Goal: Check status: Check status

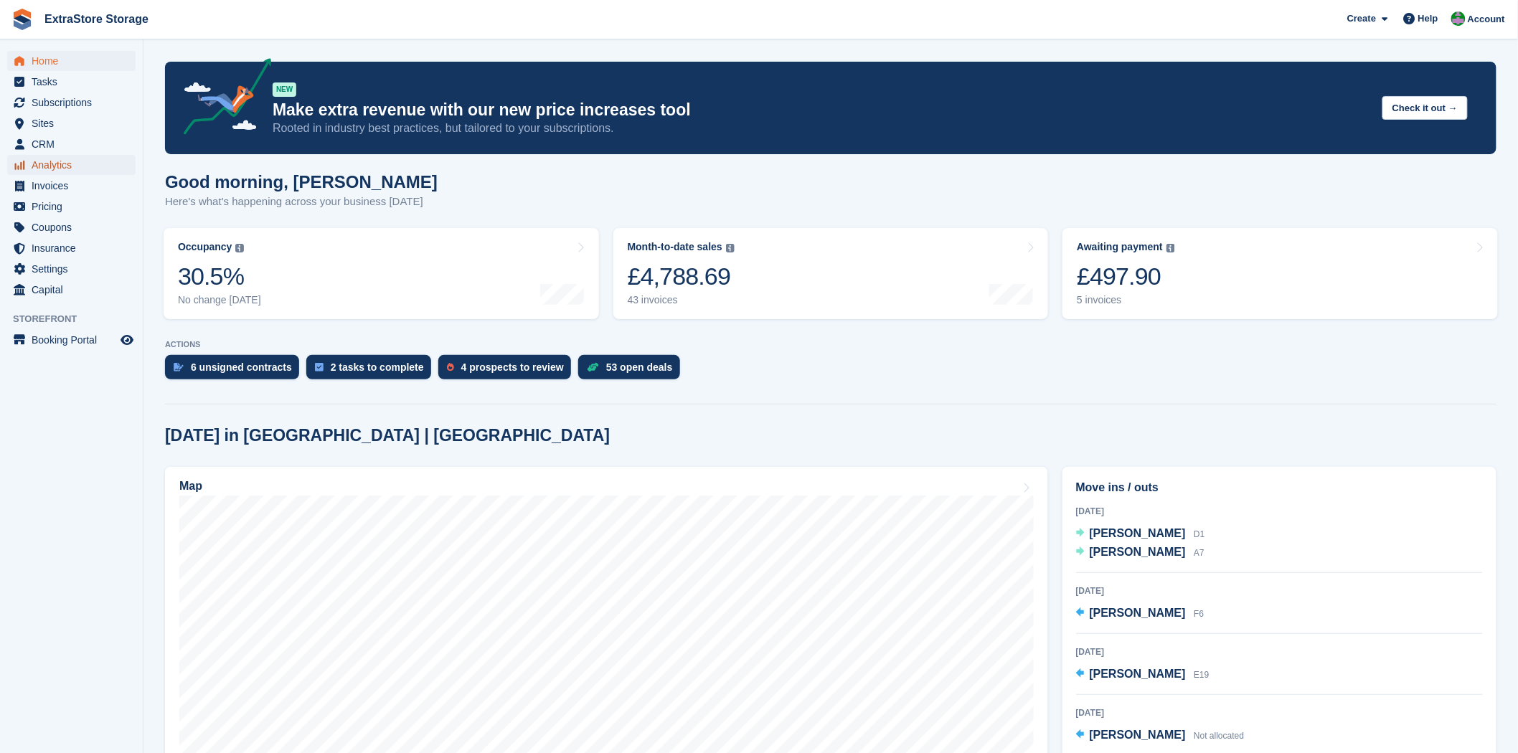
click at [60, 164] on span "Analytics" at bounding box center [75, 165] width 86 height 20
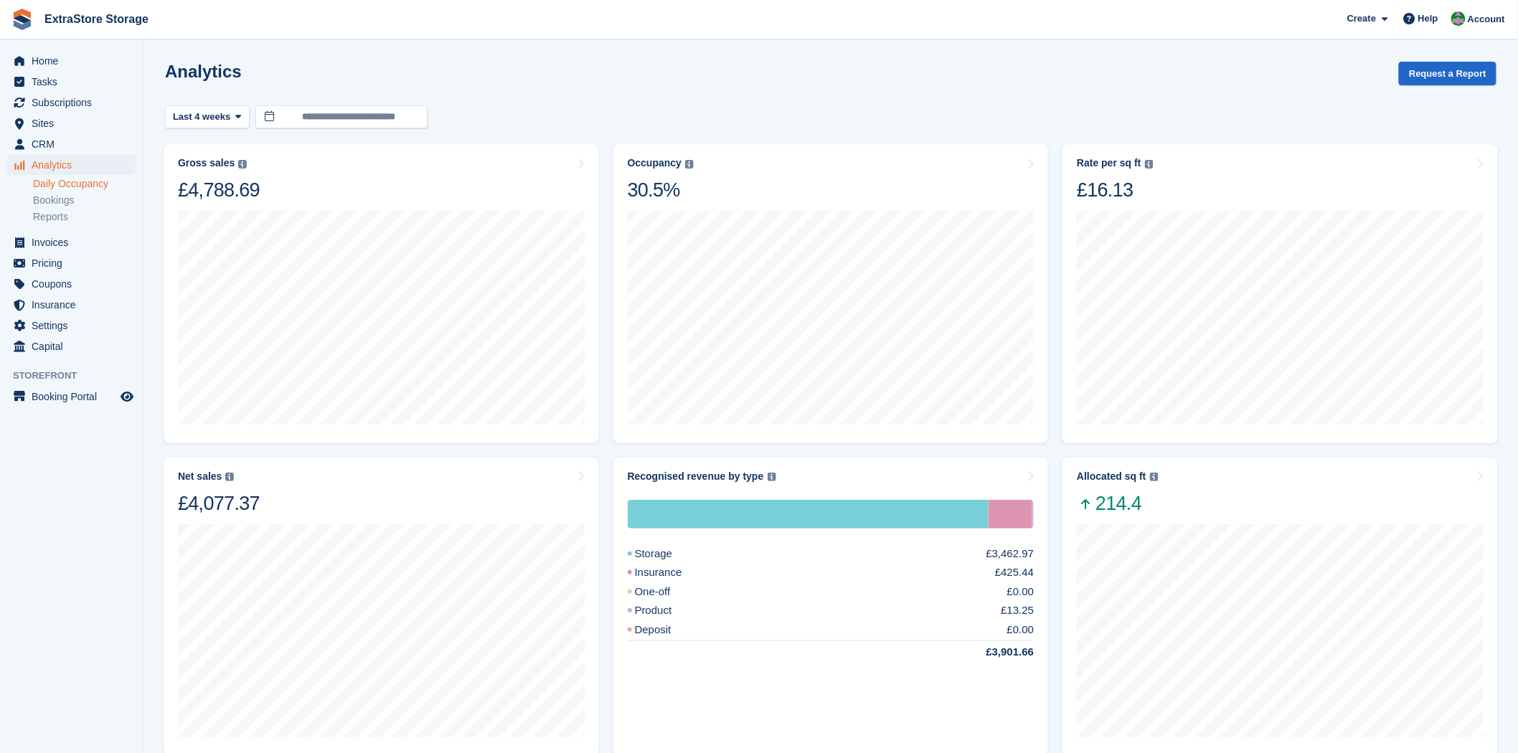
click at [60, 181] on link "Daily Occupancy" at bounding box center [84, 184] width 103 height 14
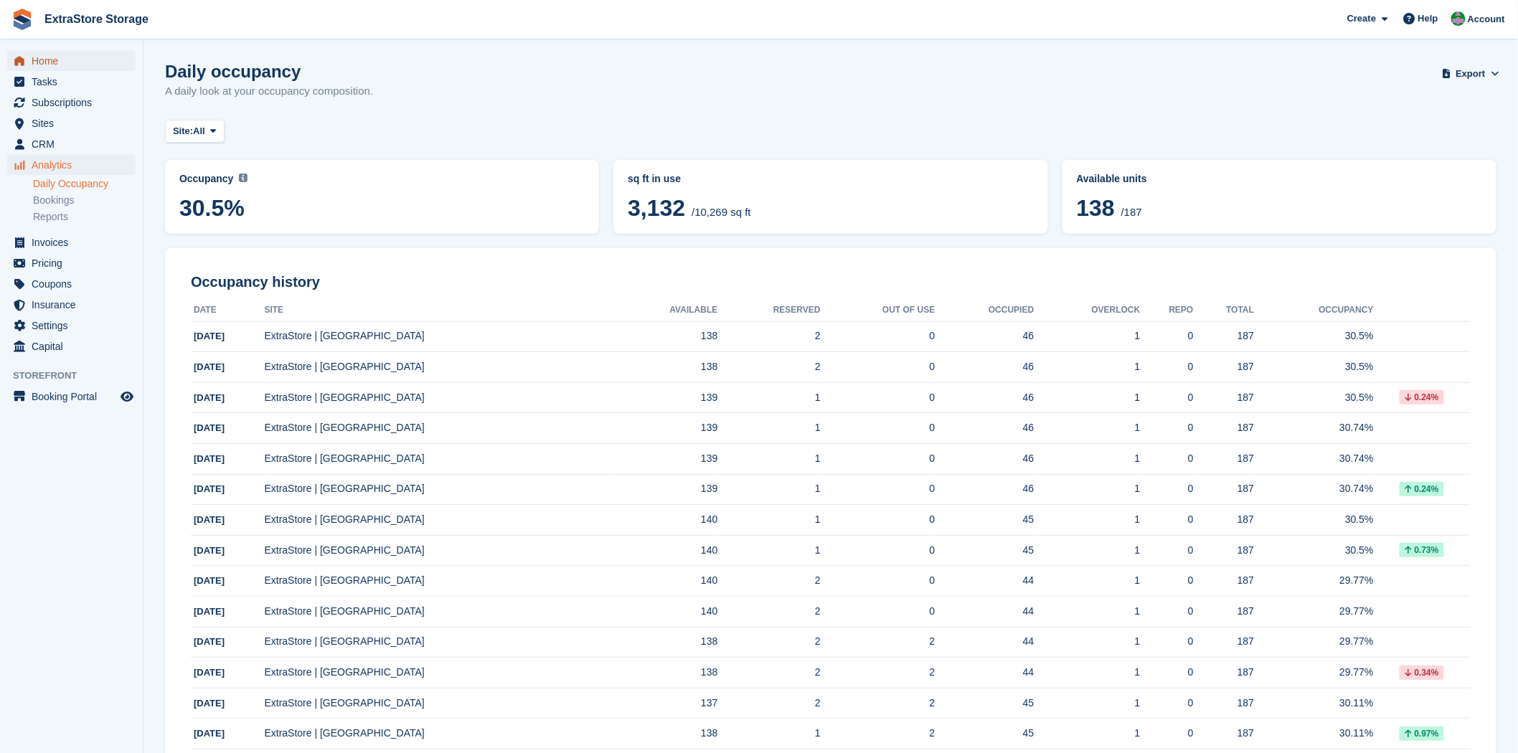
click at [50, 59] on span "Home" at bounding box center [75, 61] width 86 height 20
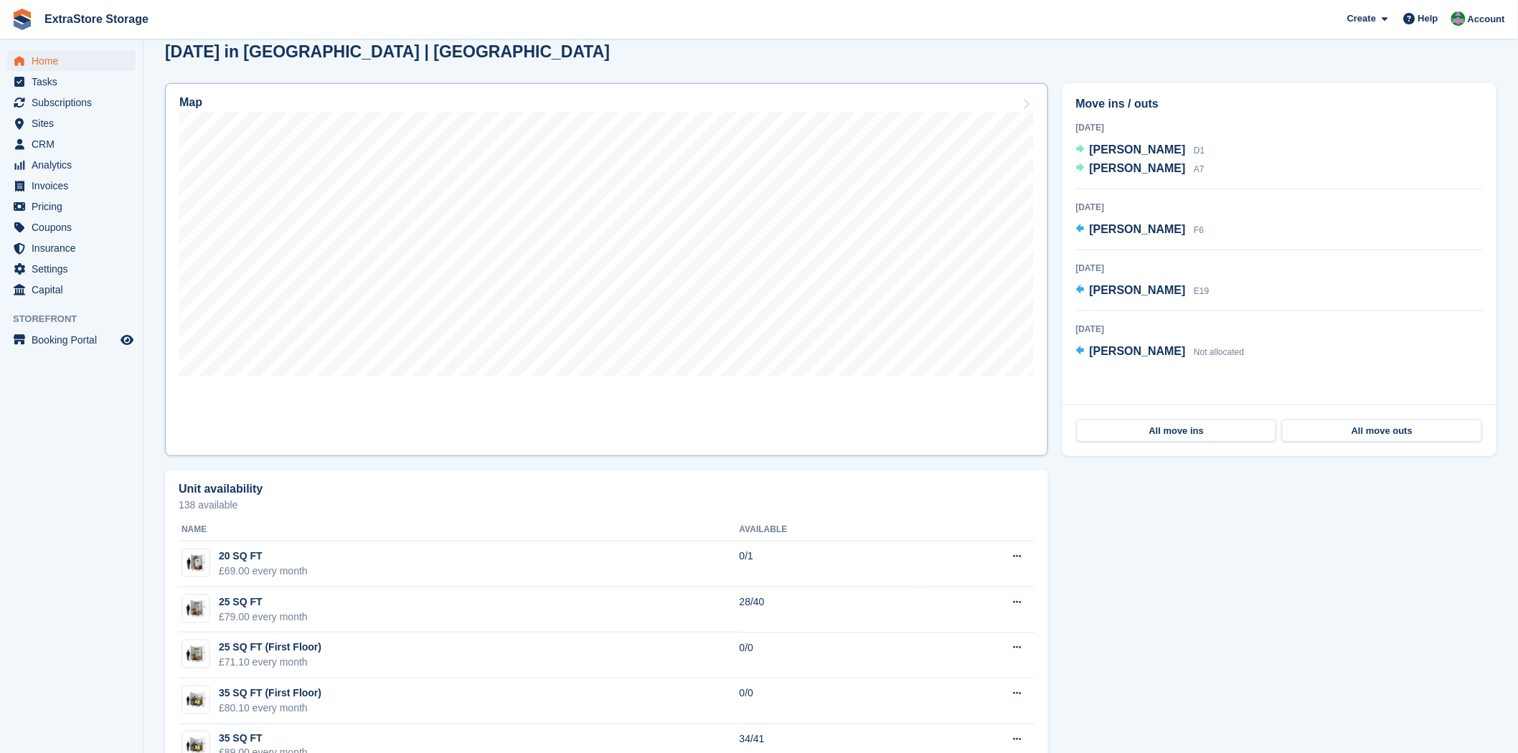
scroll to position [239, 0]
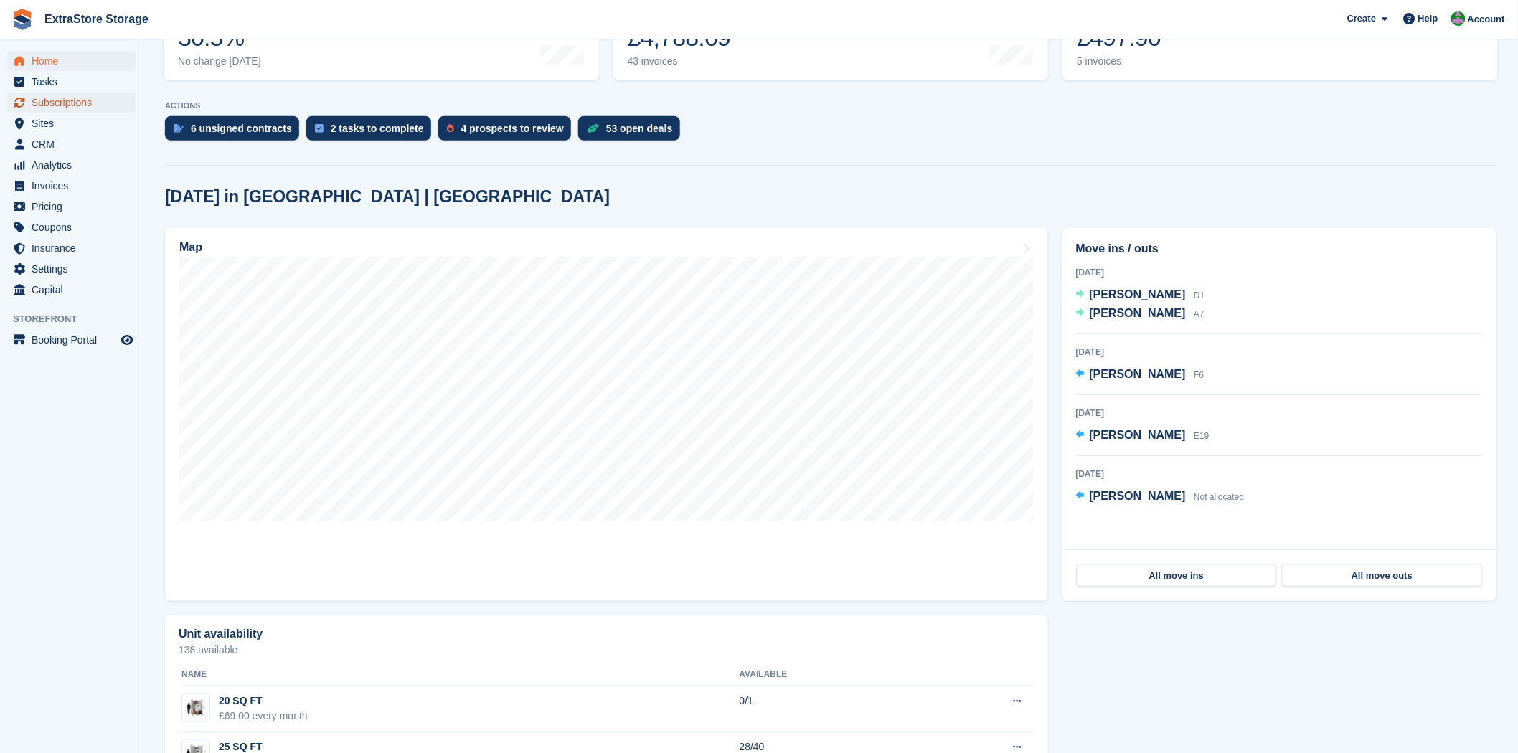
click at [52, 104] on span "Subscriptions" at bounding box center [75, 103] width 86 height 20
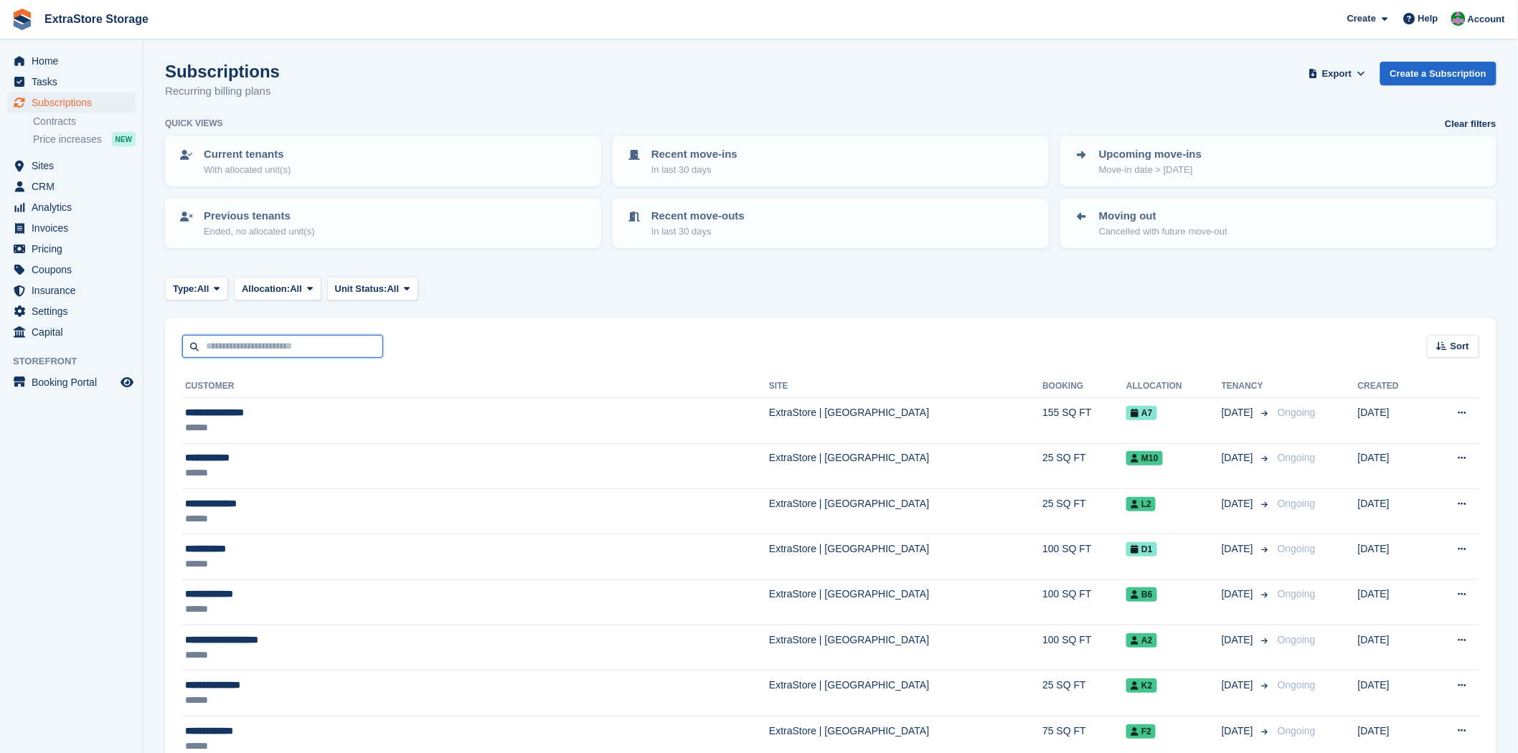
click at [263, 346] on input "text" at bounding box center [282, 347] width 201 height 24
type input "******"
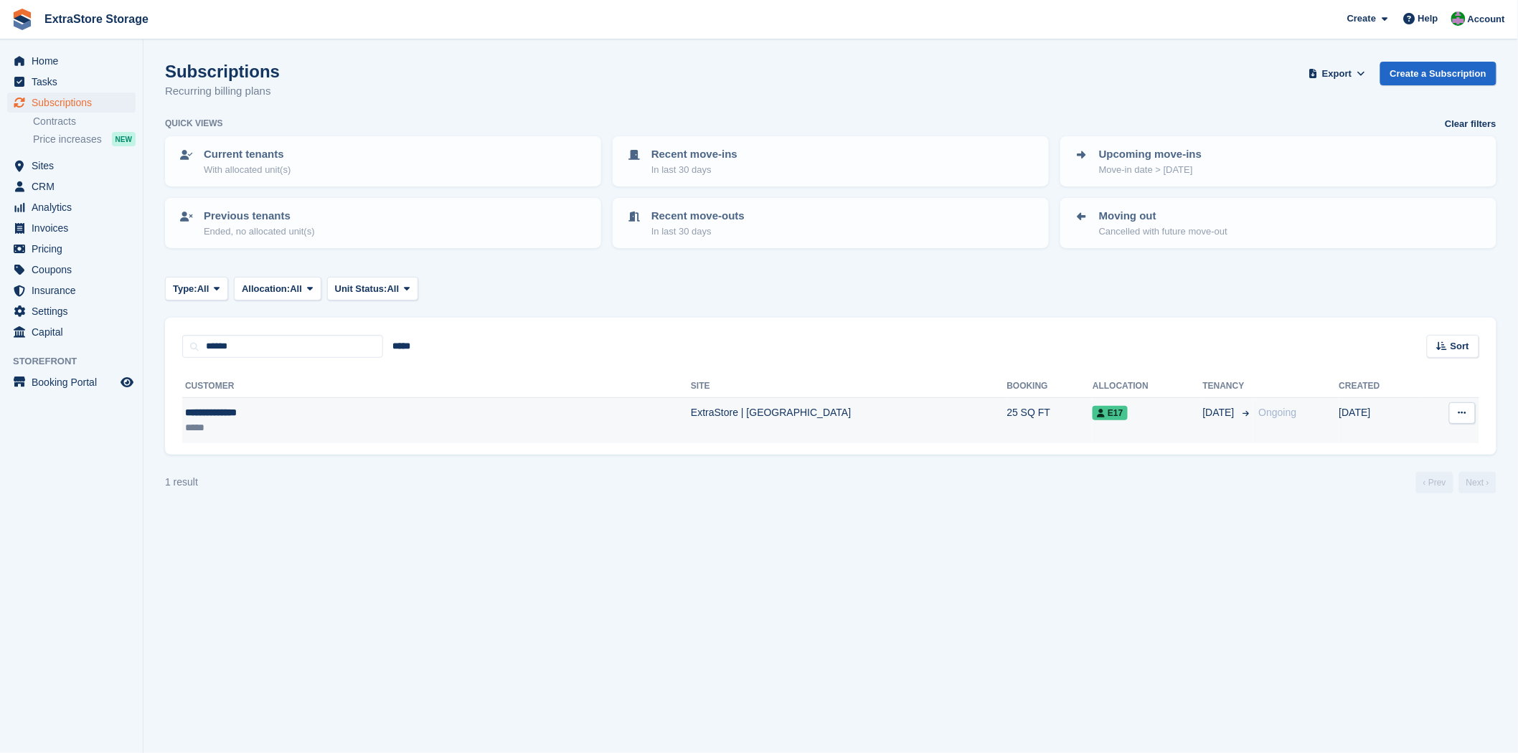
click at [222, 411] on div "**********" at bounding box center [312, 412] width 255 height 15
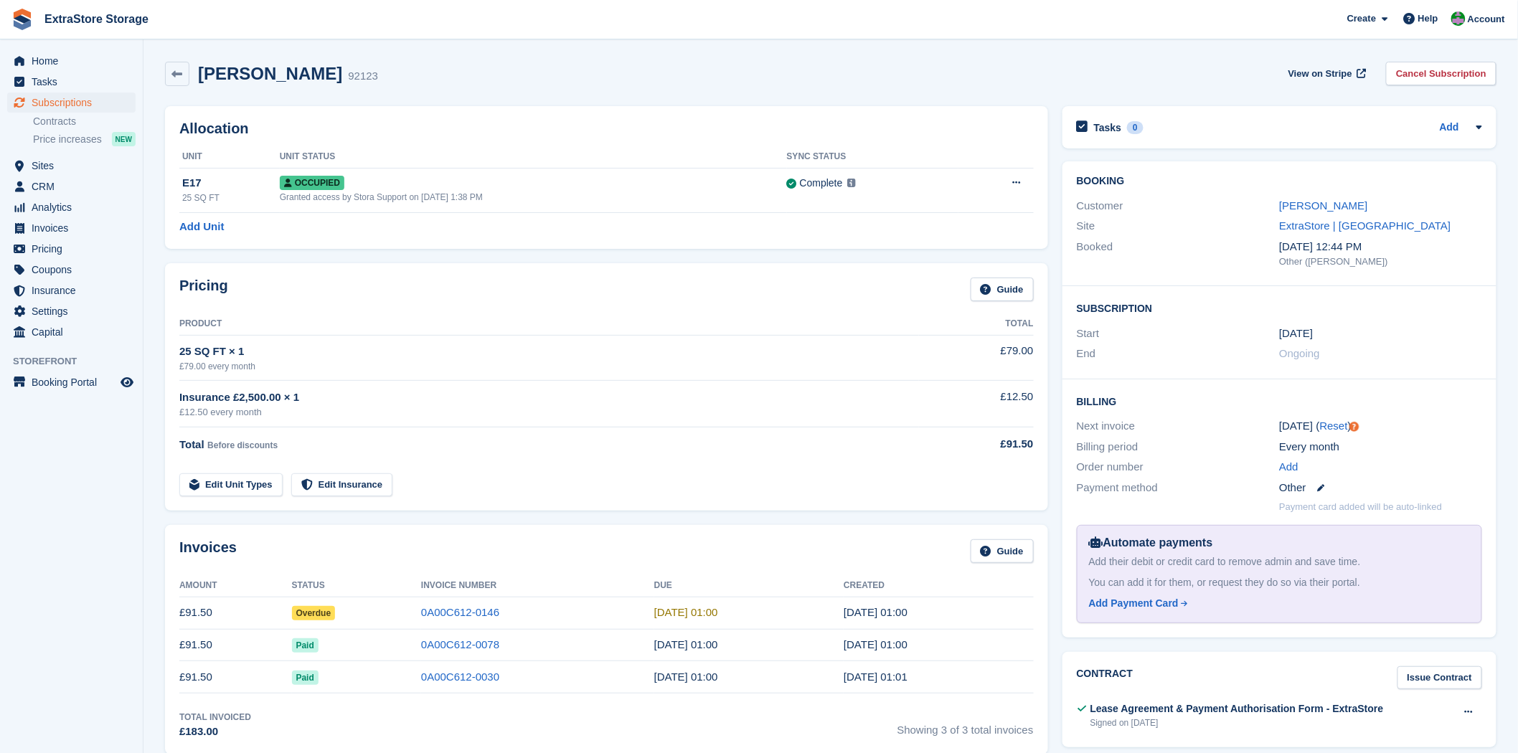
click at [304, 614] on span "Overdue" at bounding box center [314, 613] width 44 height 14
click at [1478, 124] on icon at bounding box center [1478, 126] width 11 height 11
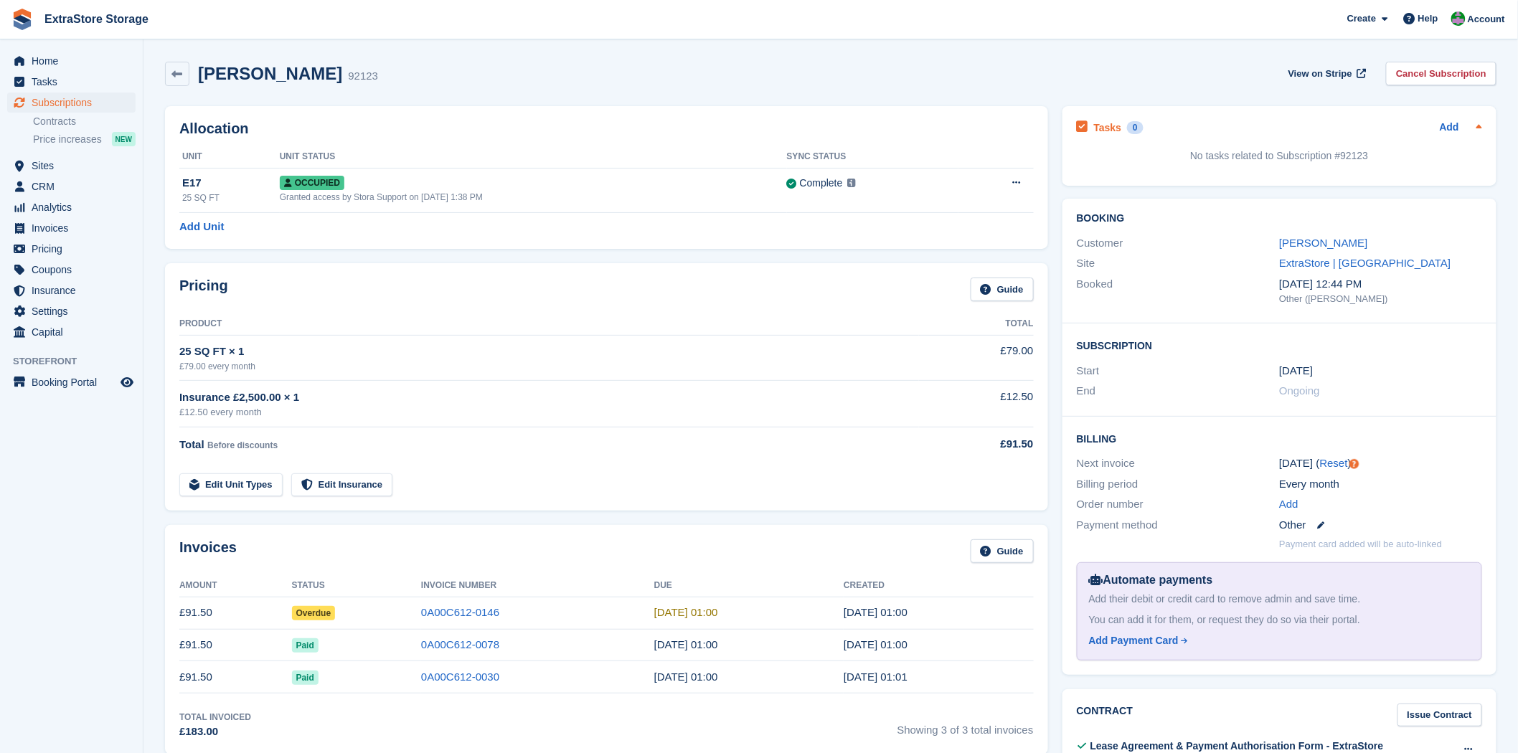
click at [1479, 128] on icon at bounding box center [1478, 126] width 11 height 11
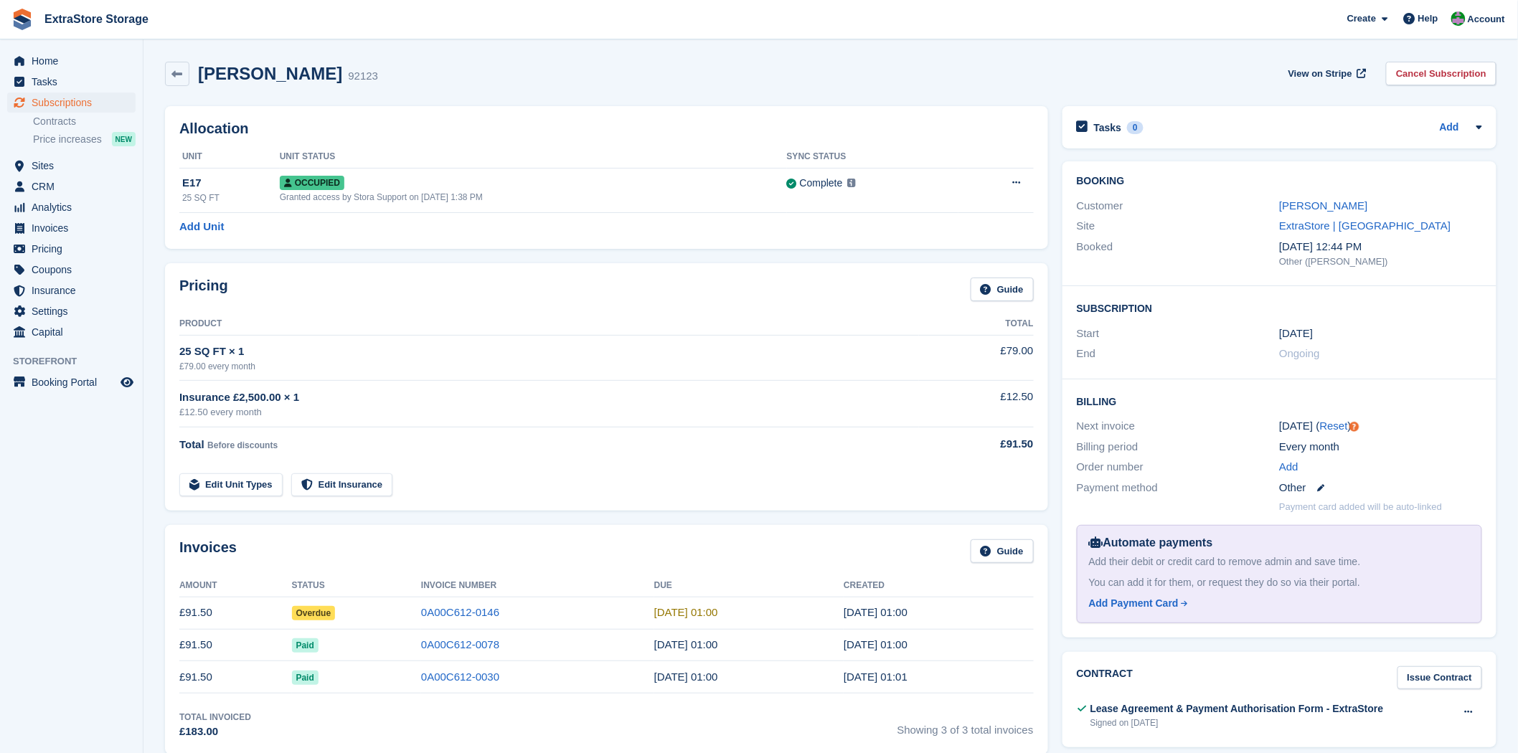
click at [252, 70] on h2 "Alisha Watters" at bounding box center [270, 73] width 144 height 19
click at [62, 123] on link "Contracts" at bounding box center [84, 122] width 103 height 14
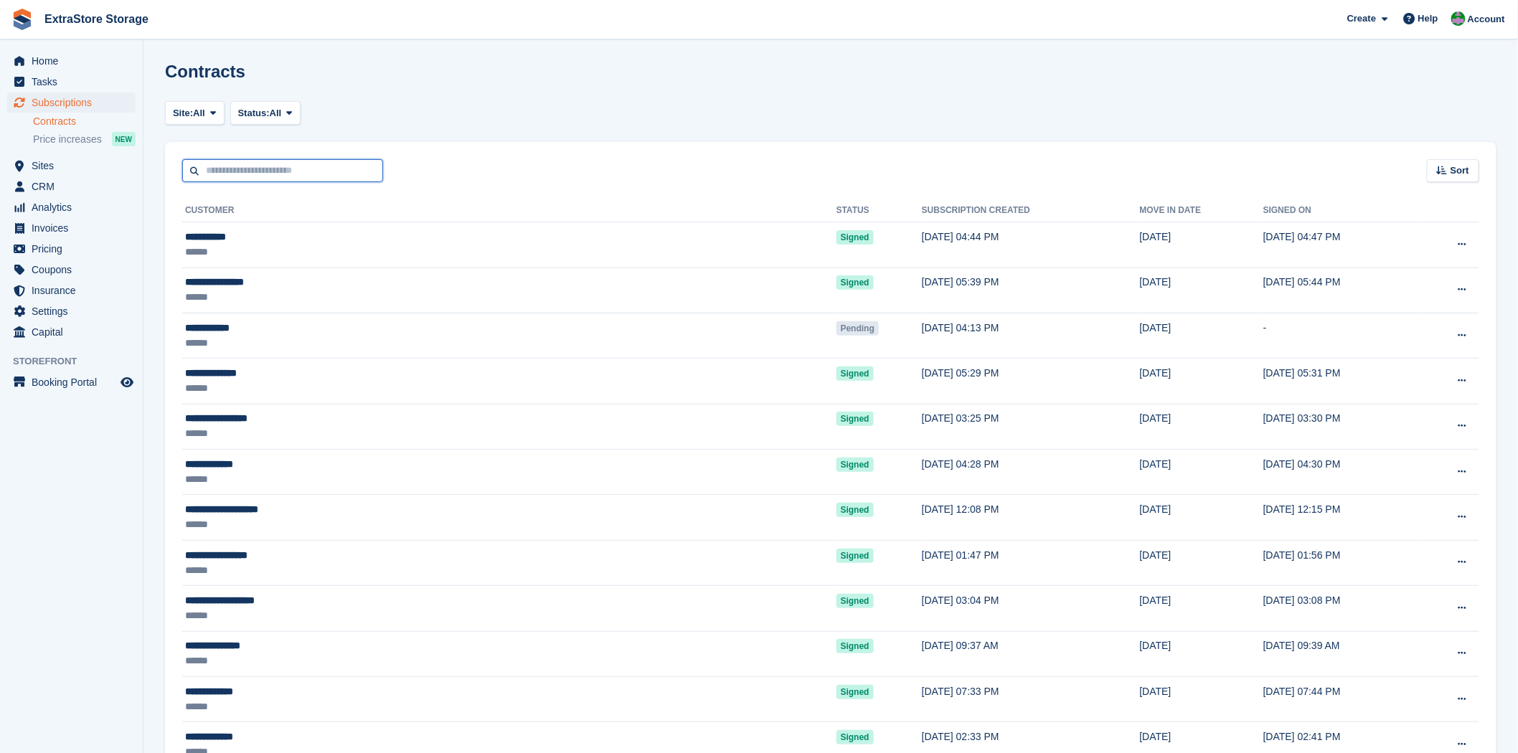
click at [222, 178] on input "text" at bounding box center [282, 171] width 201 height 24
type input "******"
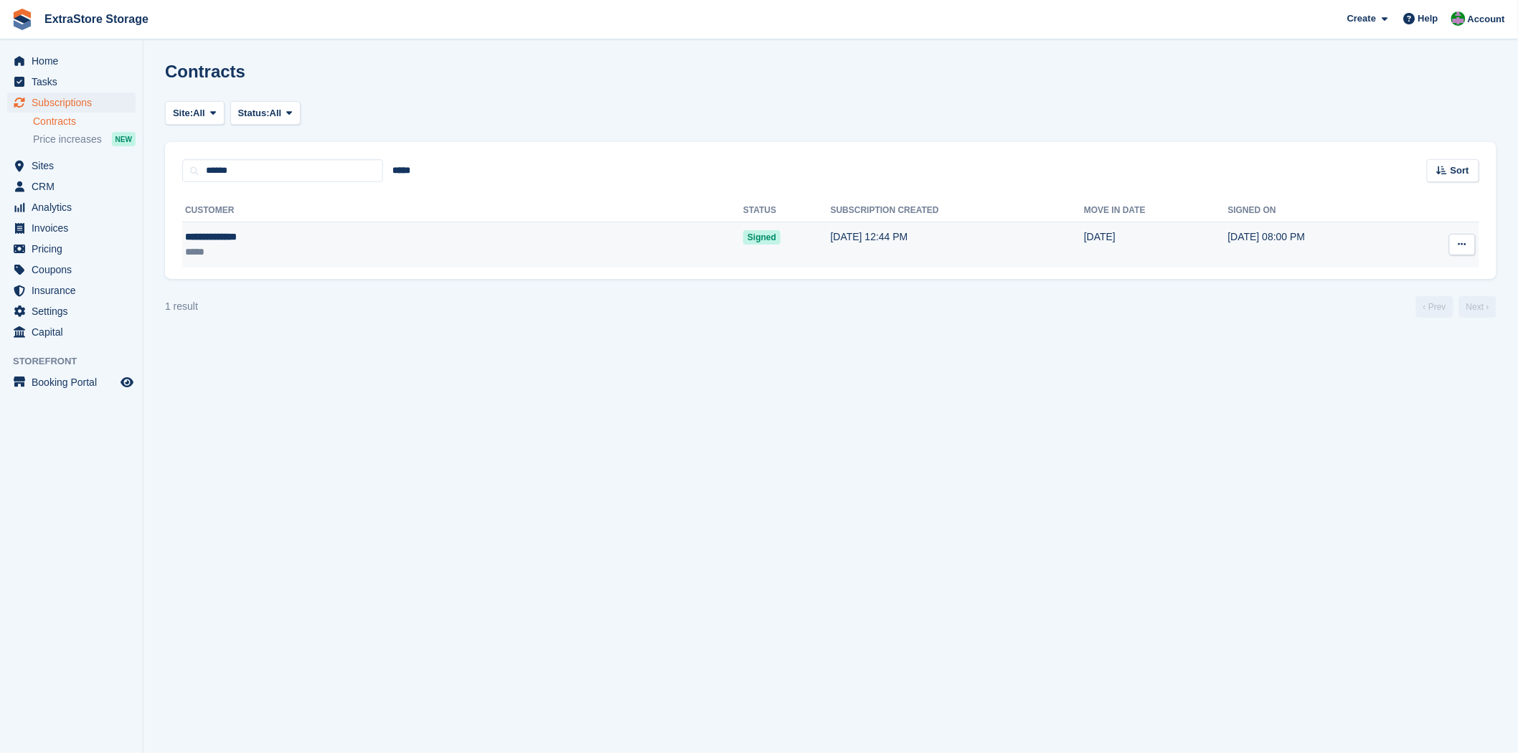
click at [1458, 251] on button at bounding box center [1462, 245] width 27 height 22
click at [1396, 290] on p "View subscription" at bounding box center [1406, 291] width 125 height 19
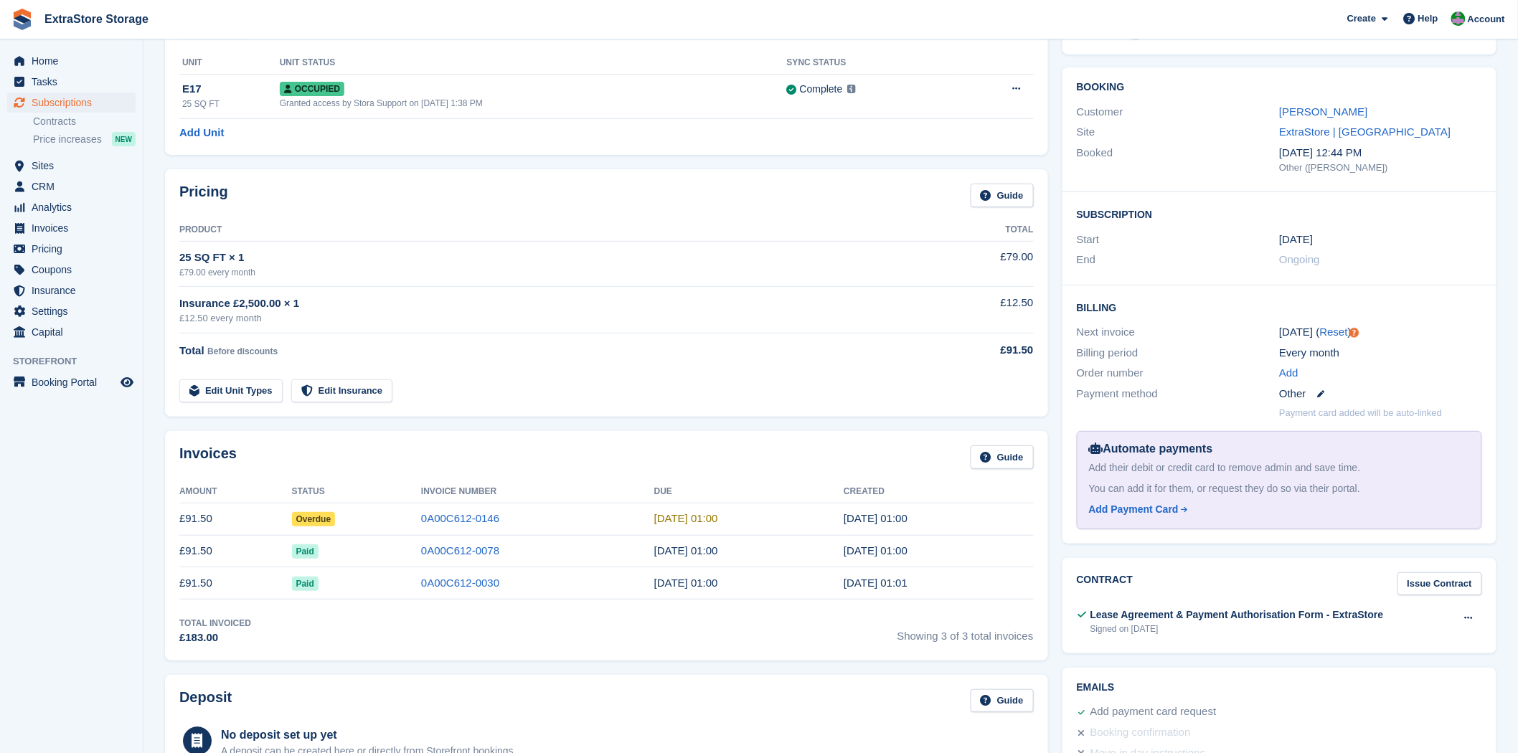
scroll to position [318, 0]
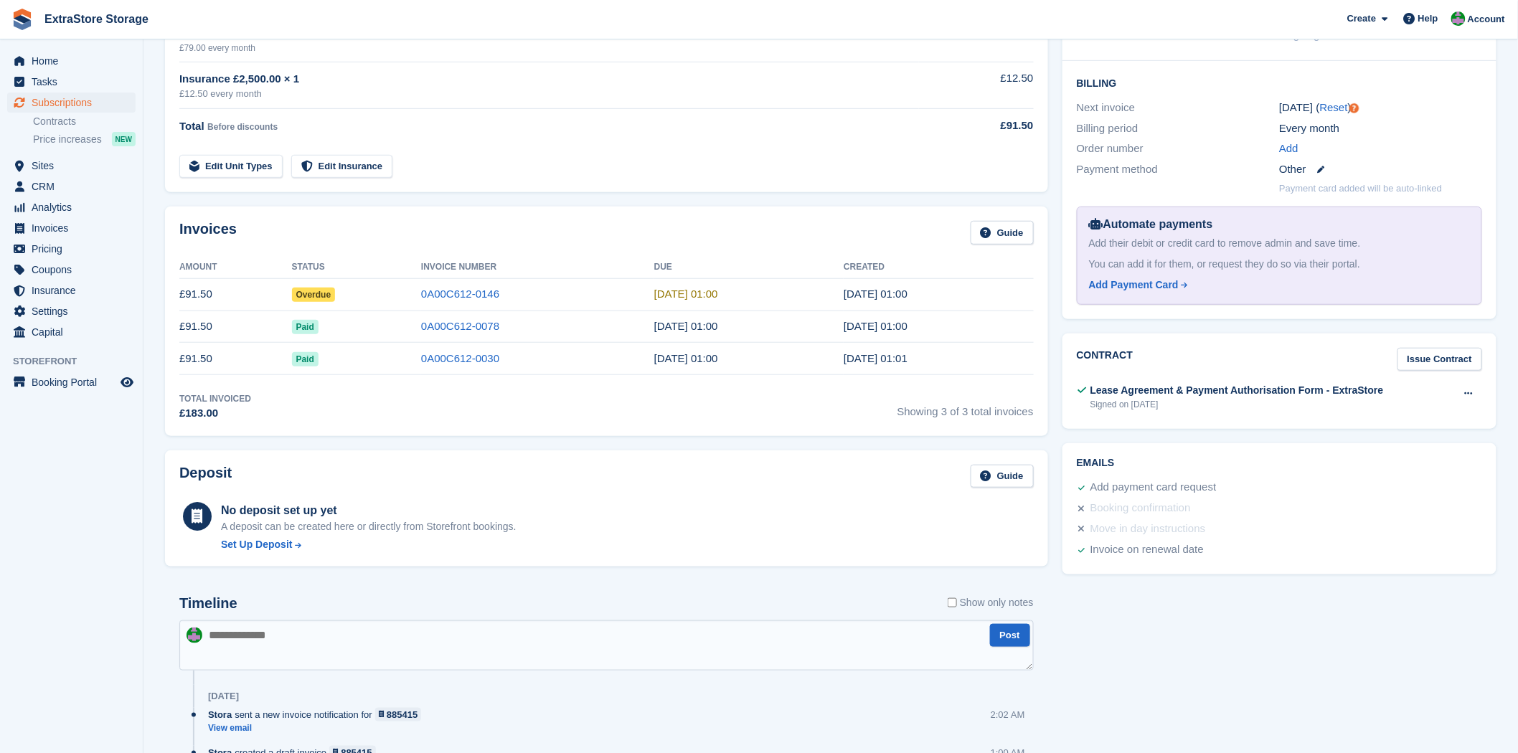
click at [1156, 486] on div "Add payment card request" at bounding box center [1153, 487] width 126 height 17
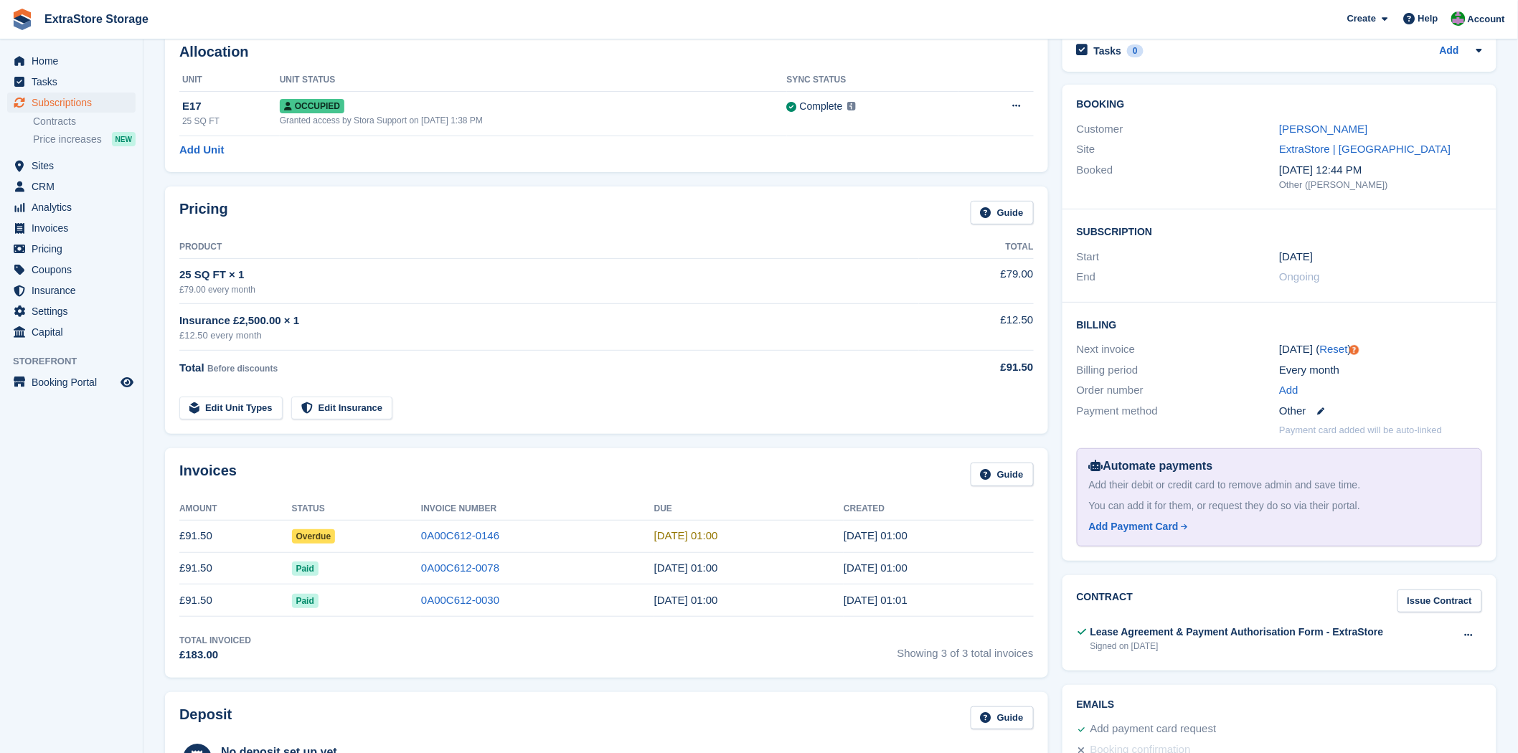
scroll to position [0, 0]
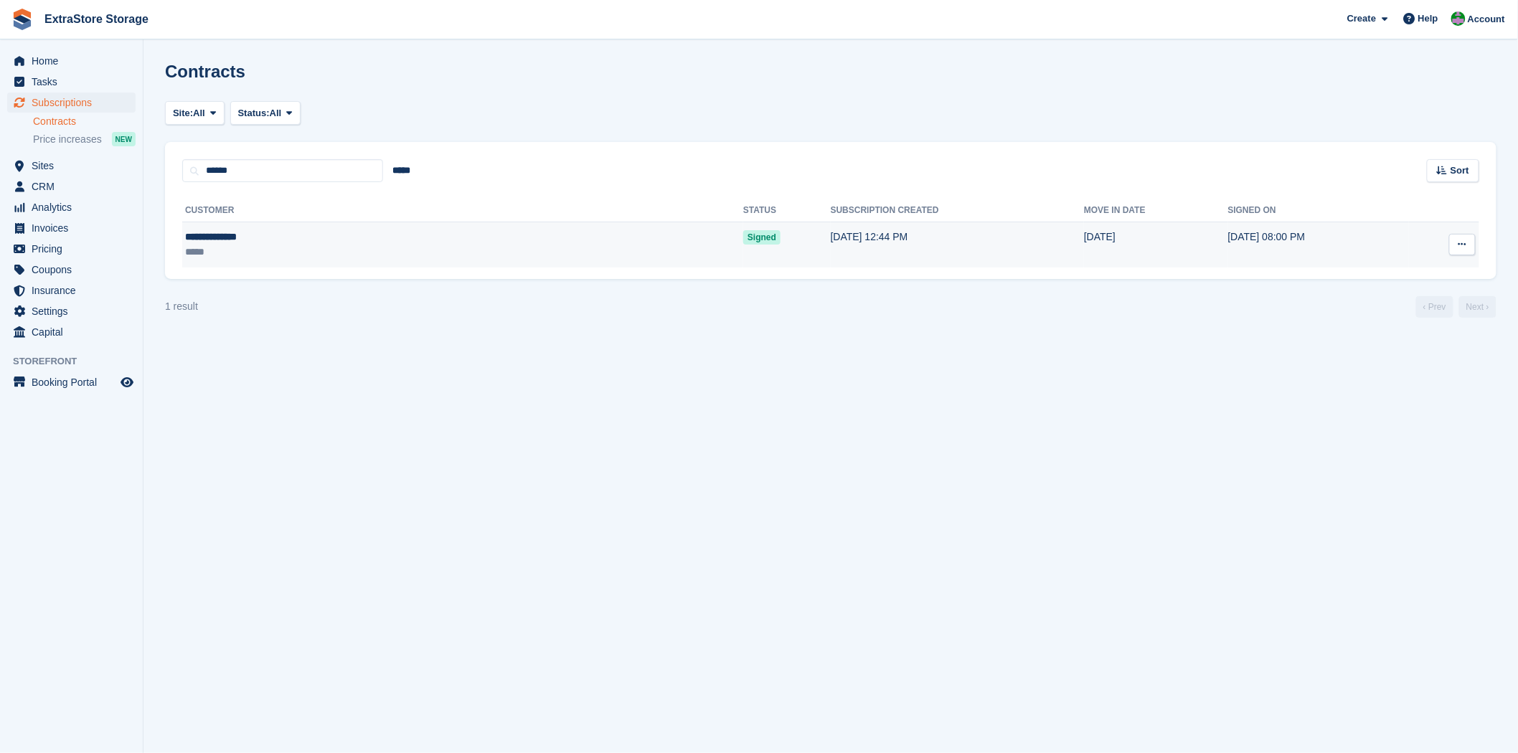
click at [1464, 242] on icon at bounding box center [1462, 244] width 8 height 9
click at [1400, 269] on p "View contact" at bounding box center [1406, 272] width 125 height 19
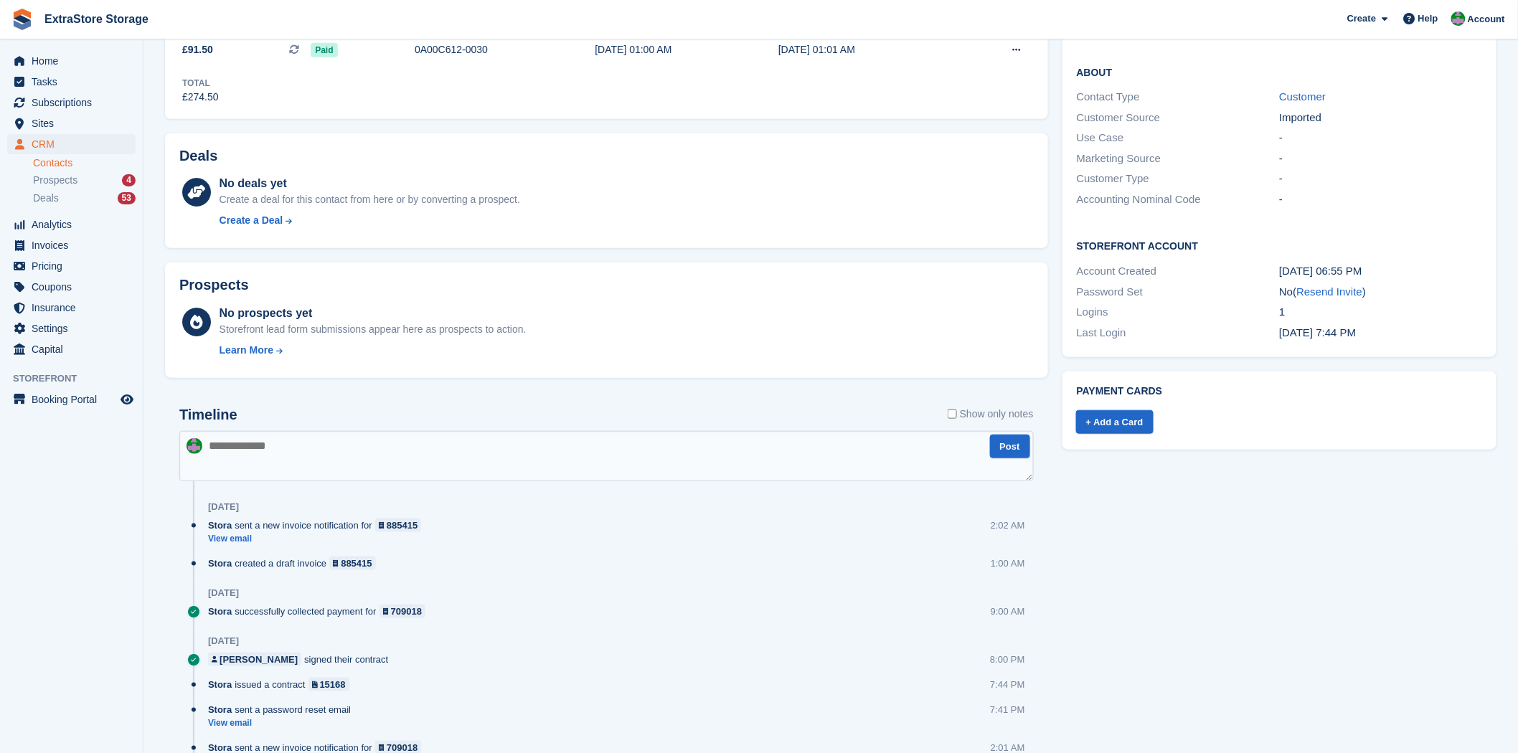
scroll to position [398, 0]
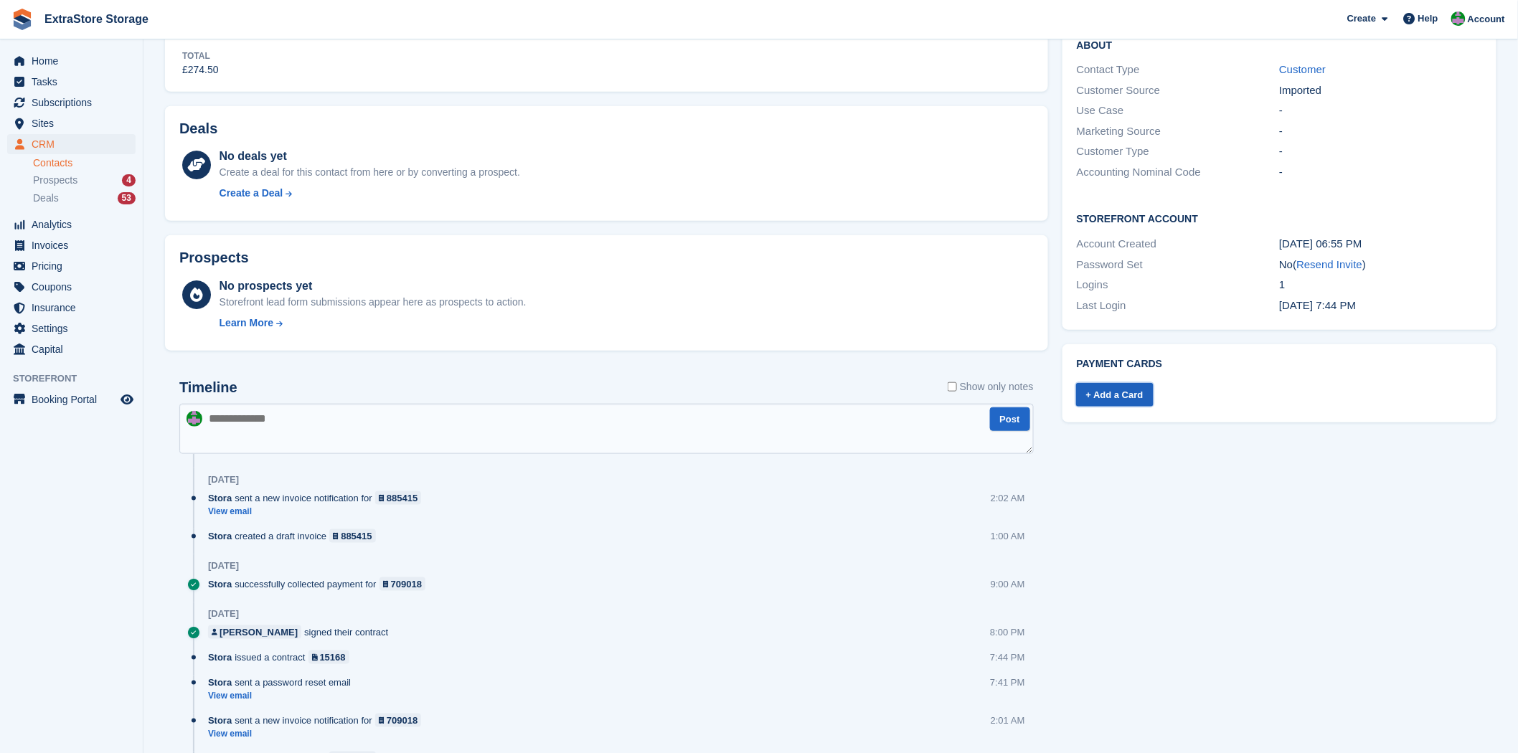
click at [1121, 396] on link "+ Add a Card" at bounding box center [1114, 395] width 77 height 24
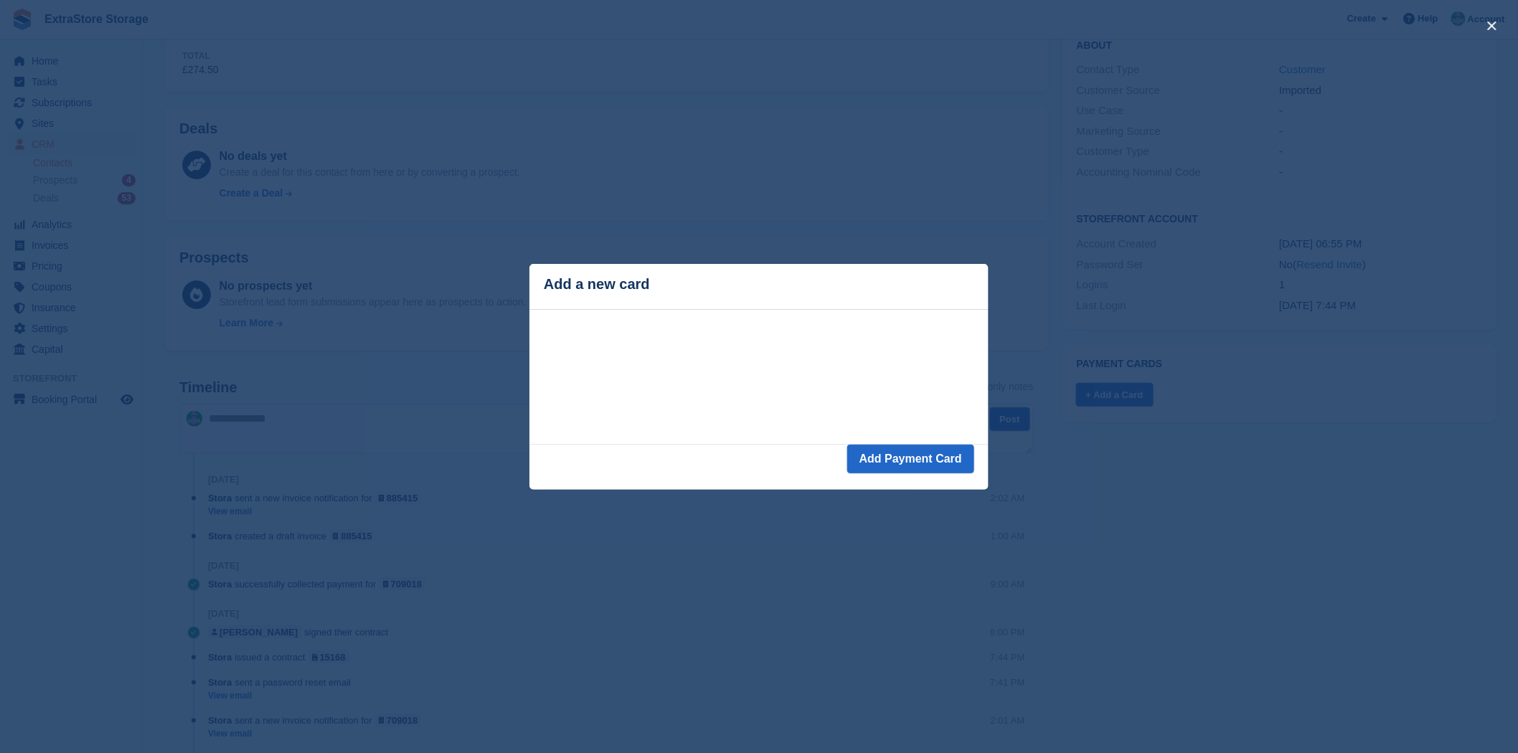
click at [1146, 450] on div "close" at bounding box center [759, 376] width 1518 height 753
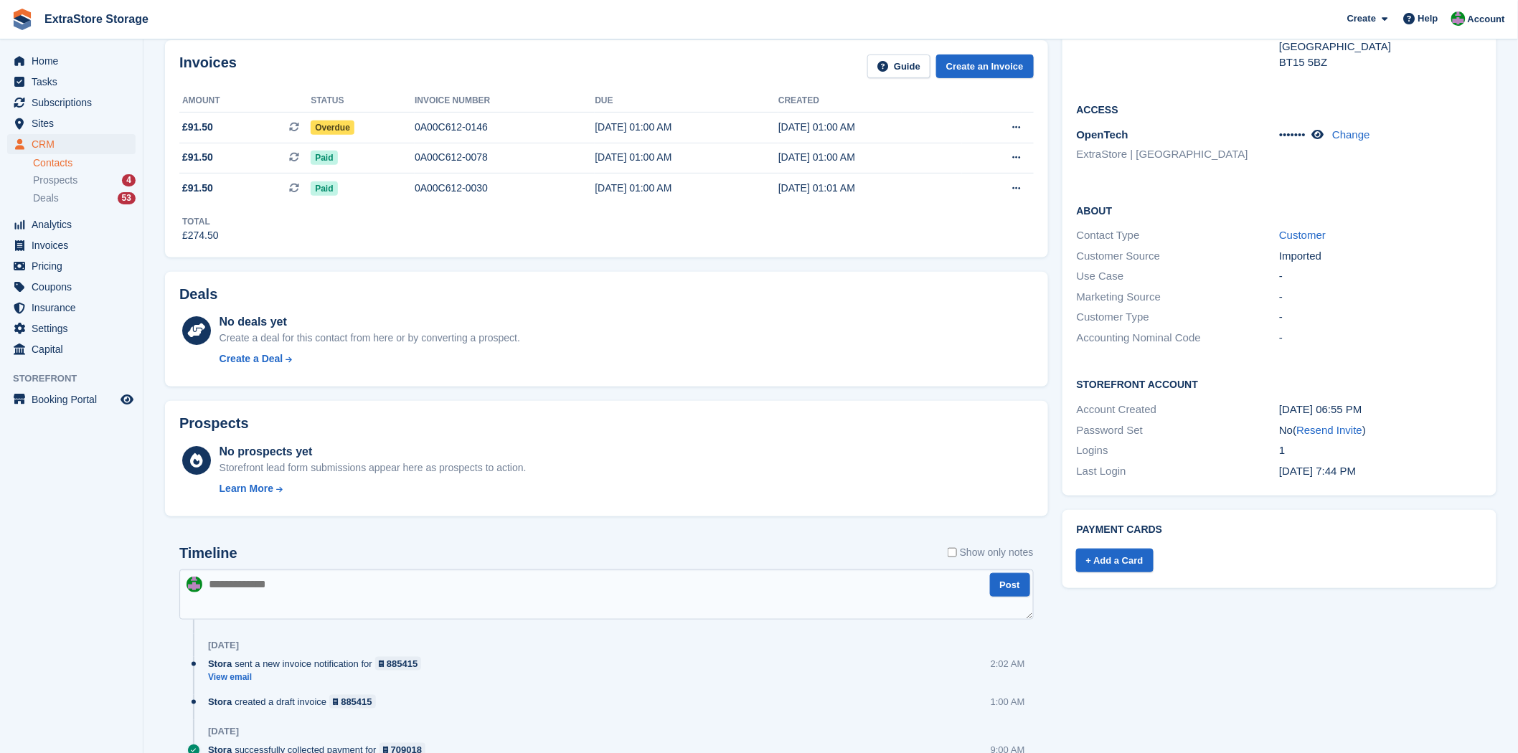
scroll to position [159, 0]
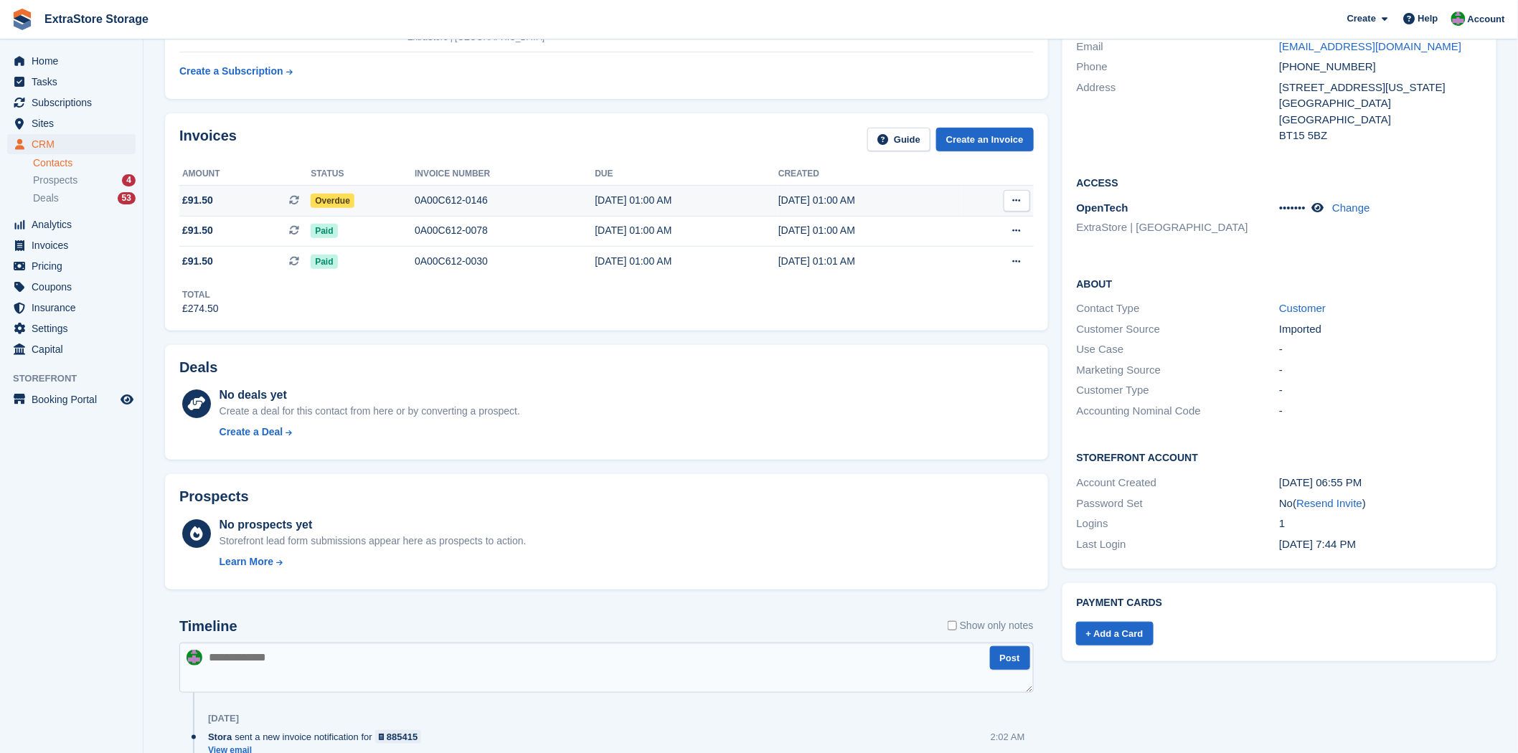
click at [1014, 202] on icon at bounding box center [1017, 200] width 8 height 9
click at [943, 287] on p "View Subscription" at bounding box center [961, 282] width 125 height 19
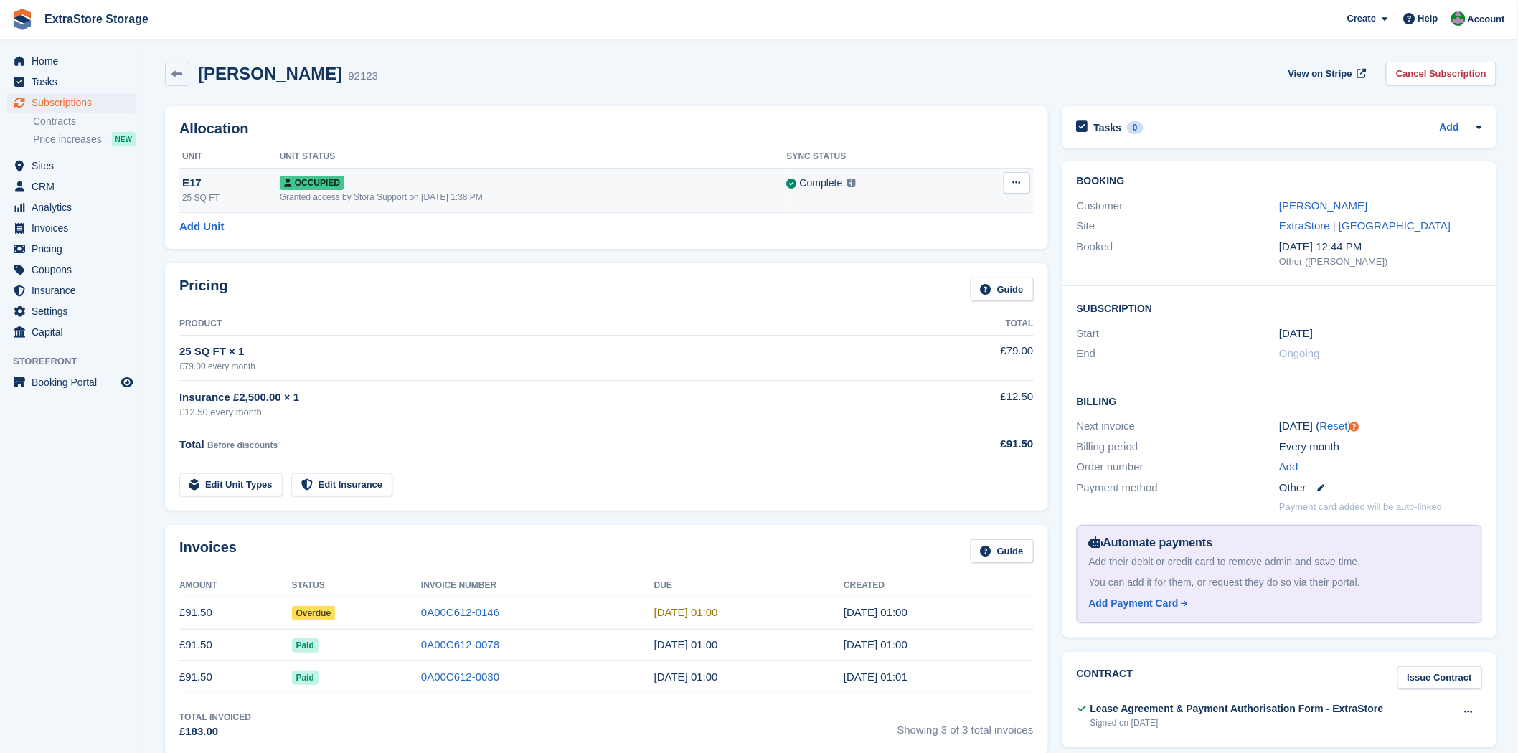
click at [1019, 185] on icon at bounding box center [1017, 182] width 8 height 9
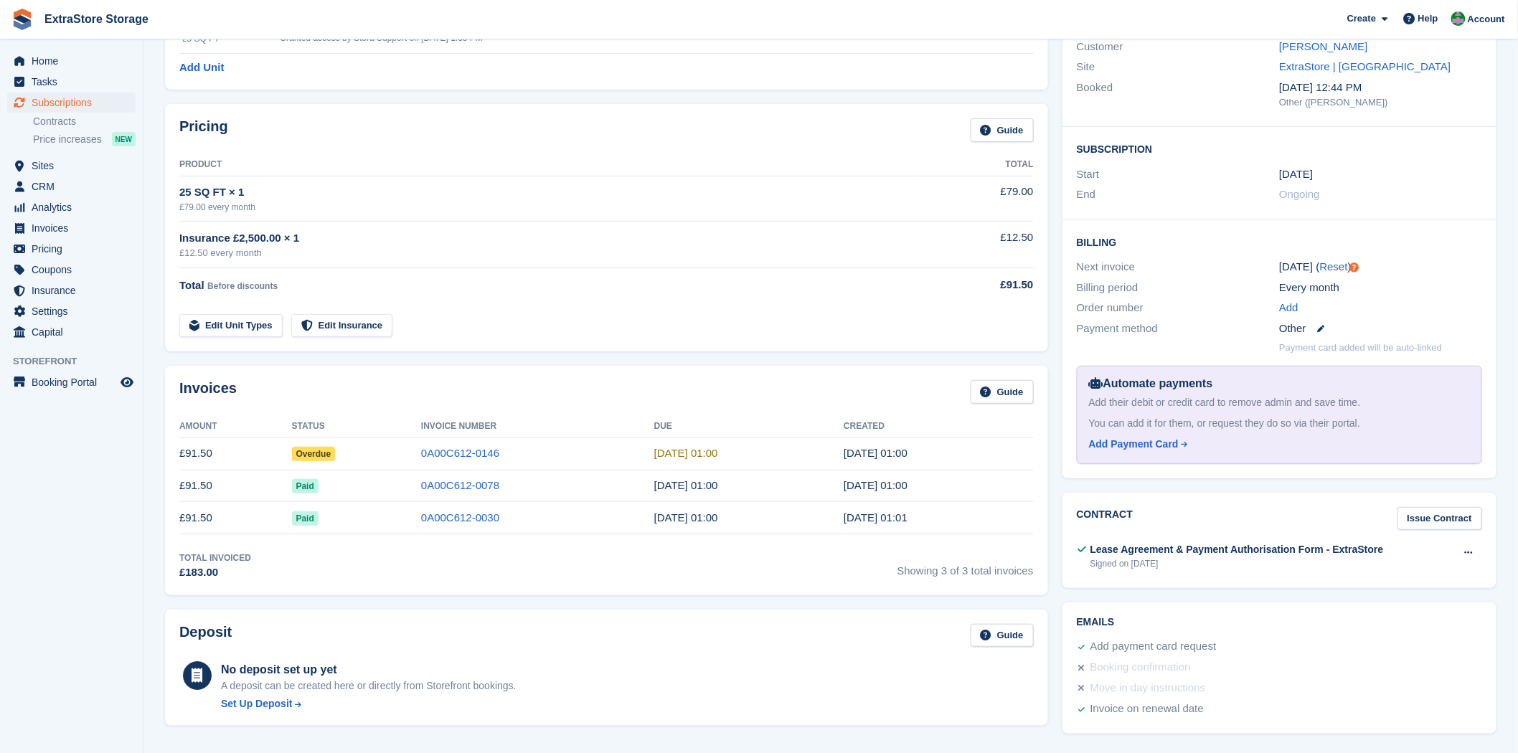
scroll to position [80, 0]
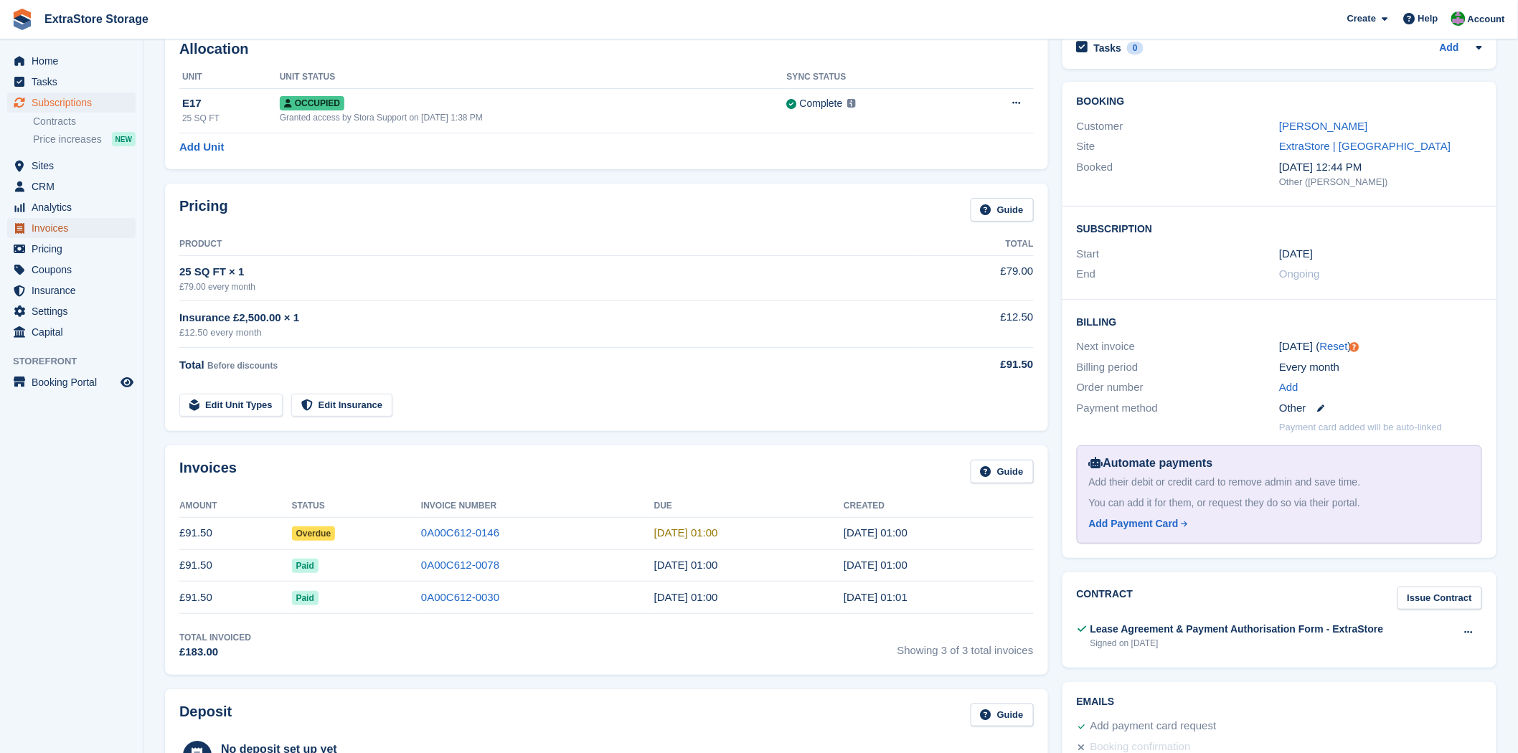
click at [66, 226] on span "Invoices" at bounding box center [75, 228] width 86 height 20
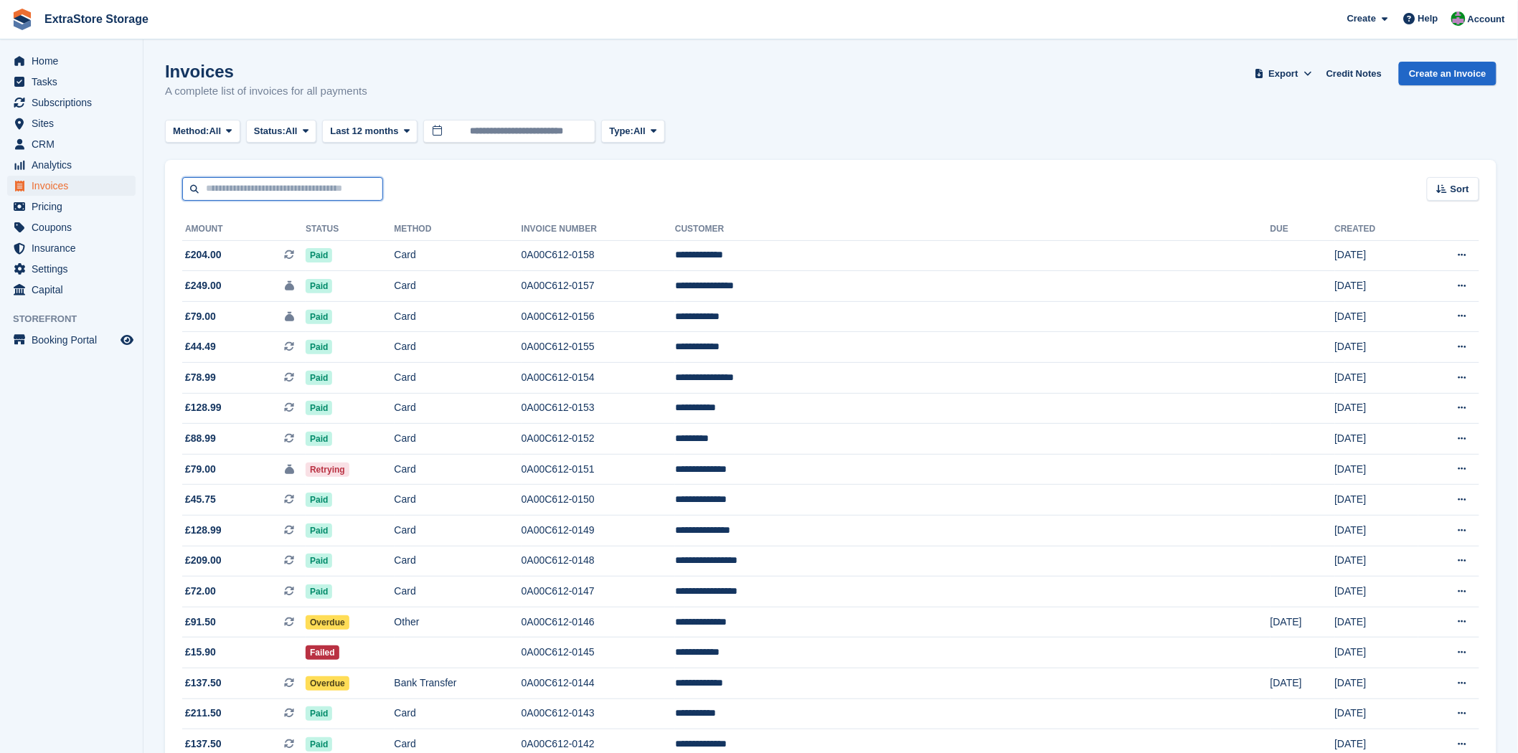
click at [231, 179] on input "text" at bounding box center [282, 189] width 201 height 24
type input "******"
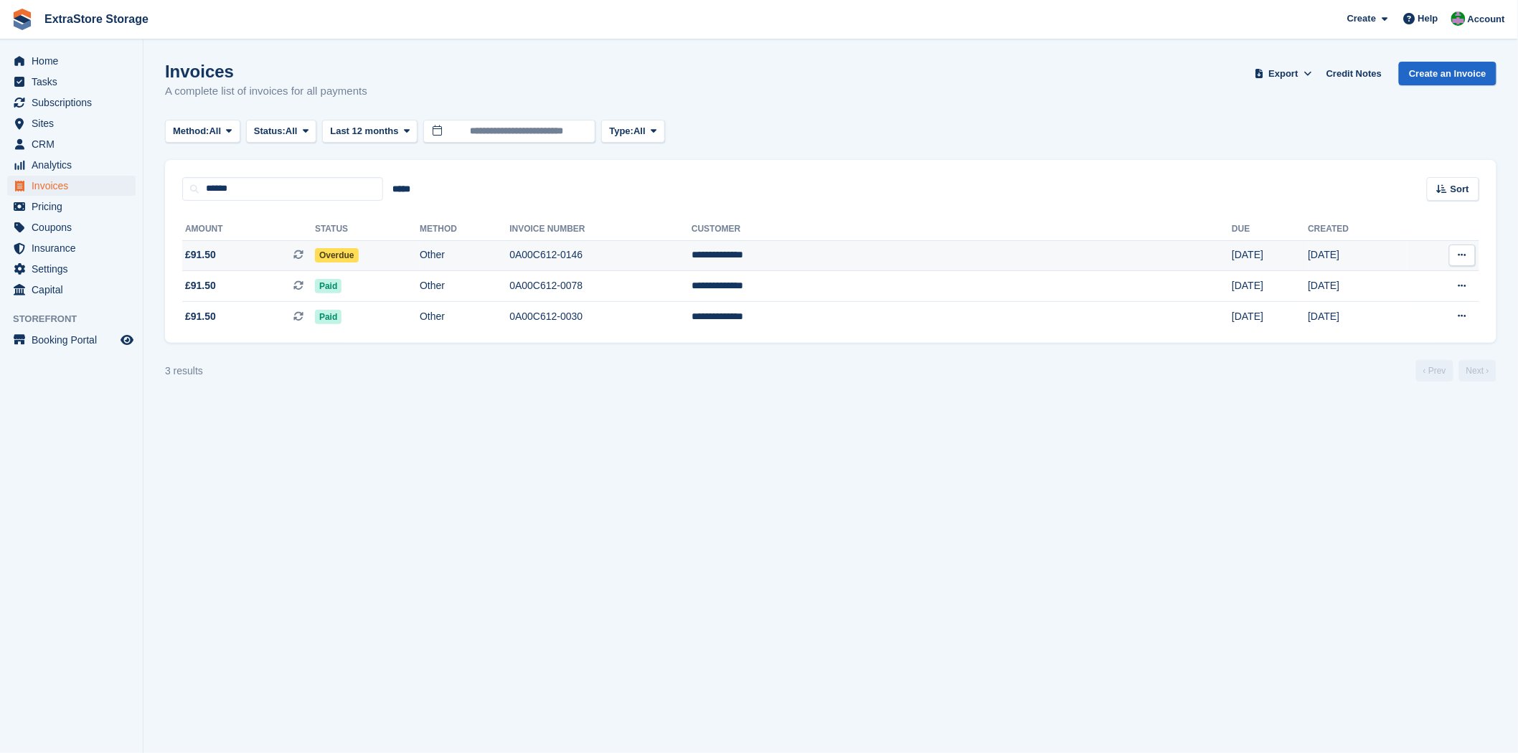
click at [1458, 263] on button at bounding box center [1462, 256] width 27 height 22
click at [204, 254] on span "£91.50" at bounding box center [200, 254] width 31 height 15
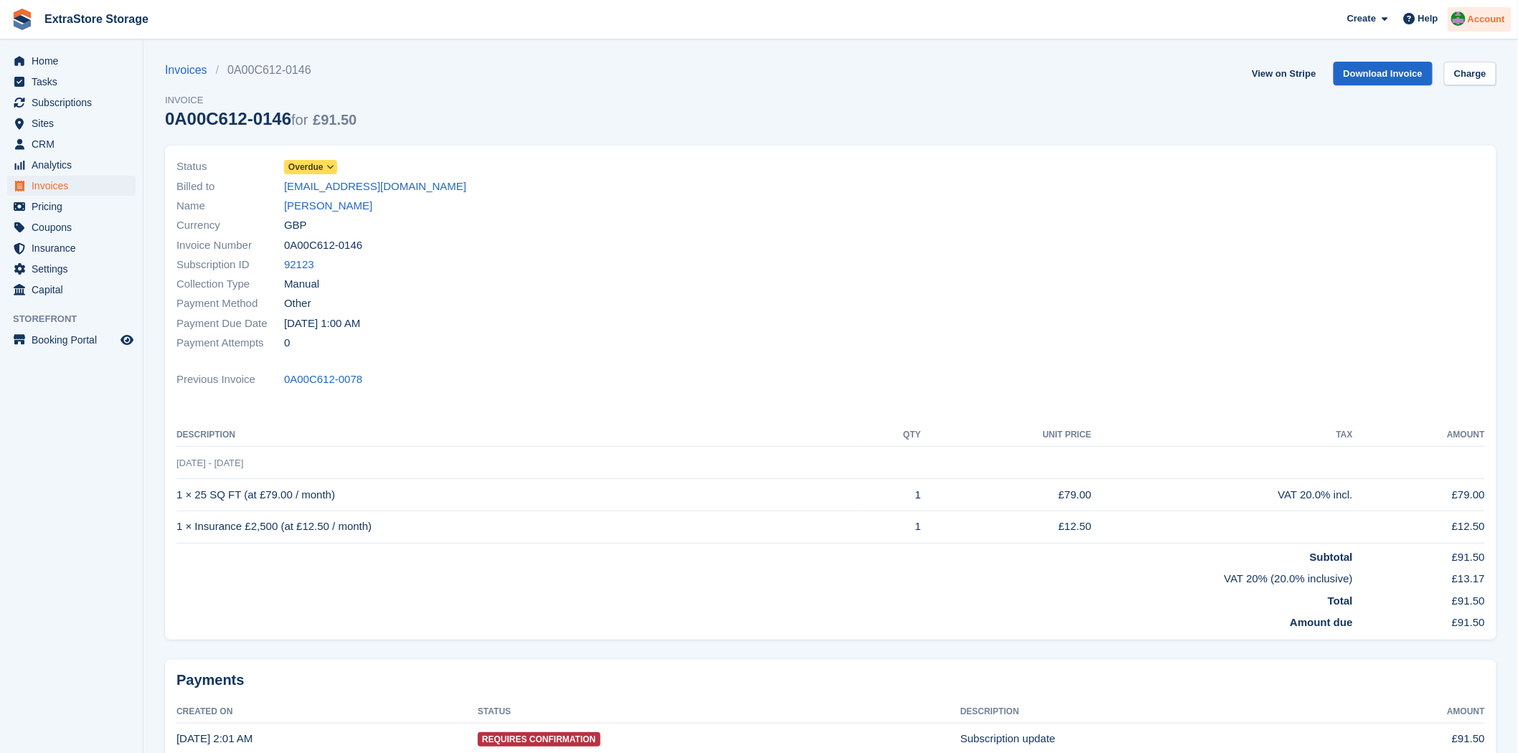
click at [1493, 20] on span "Account" at bounding box center [1486, 19] width 37 height 14
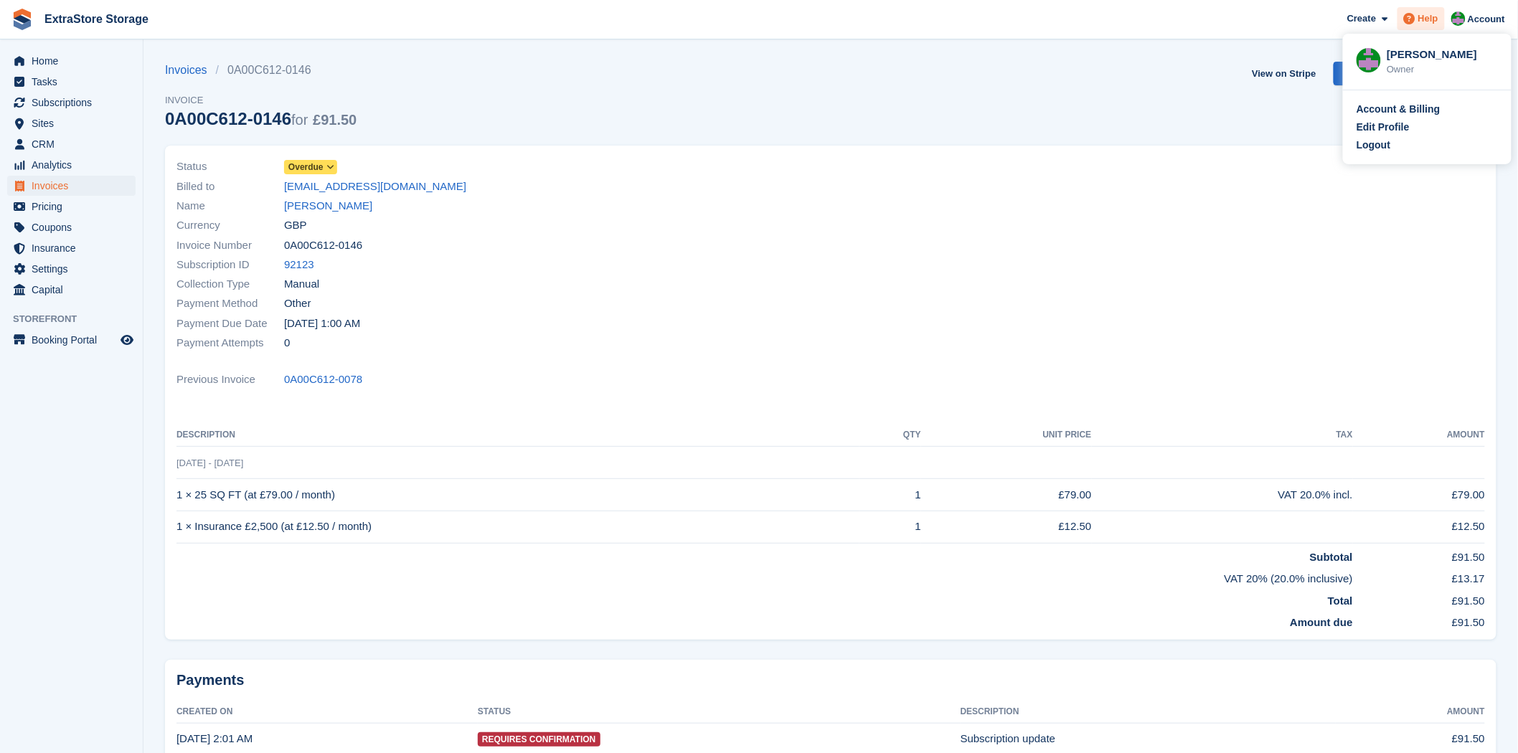
click at [1432, 22] on span "Help" at bounding box center [1428, 18] width 20 height 14
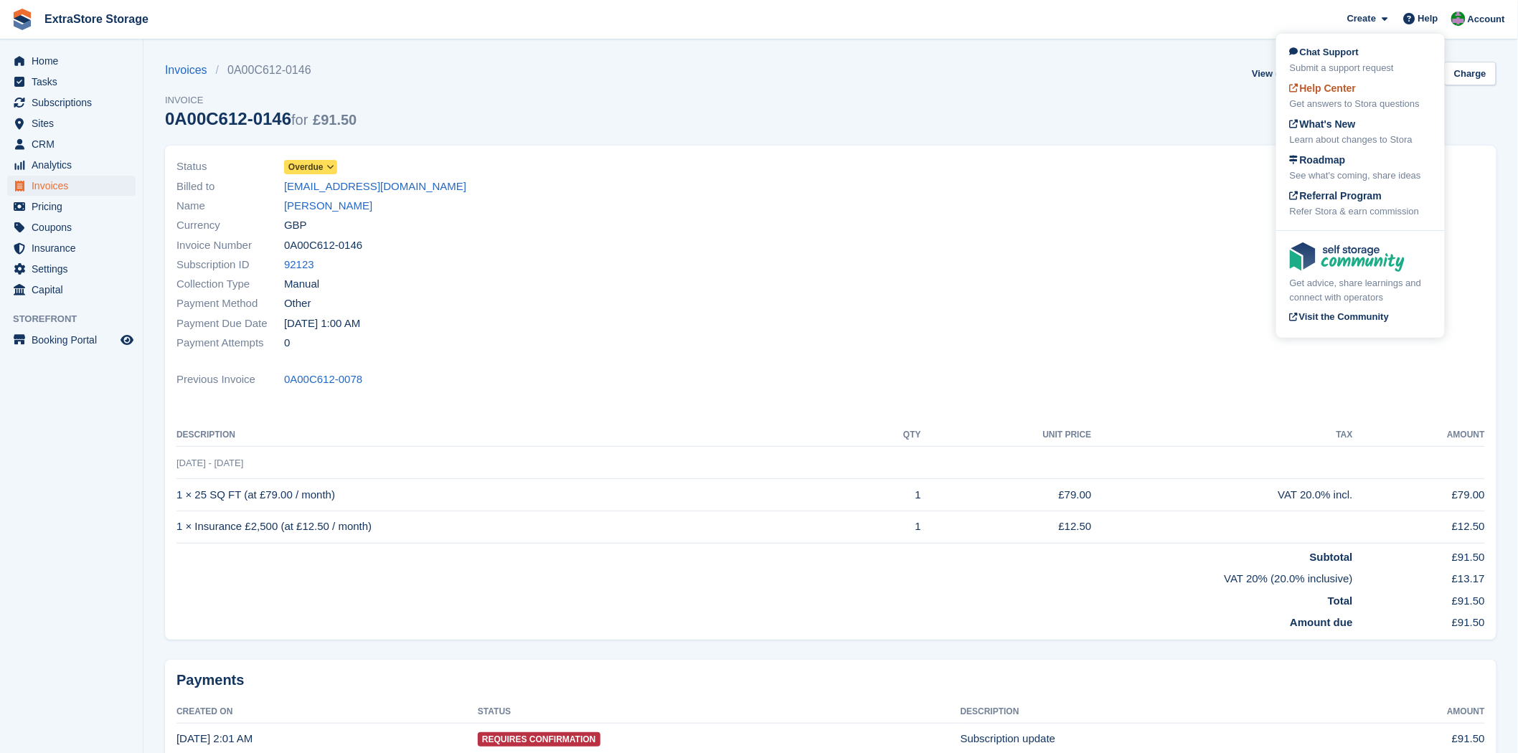
click at [1344, 89] on span "Help Center" at bounding box center [1323, 87] width 67 height 11
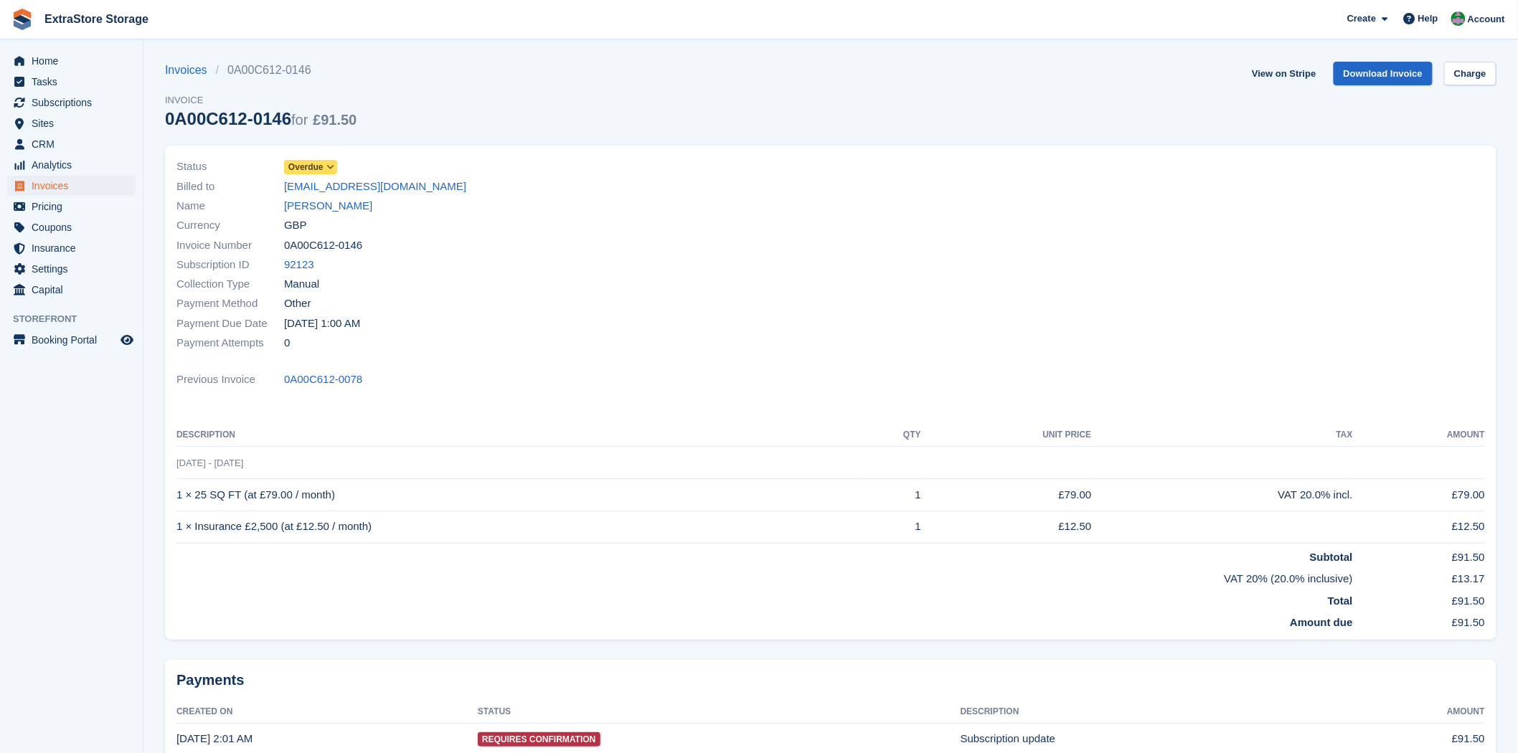
click at [328, 166] on icon at bounding box center [330, 167] width 8 height 9
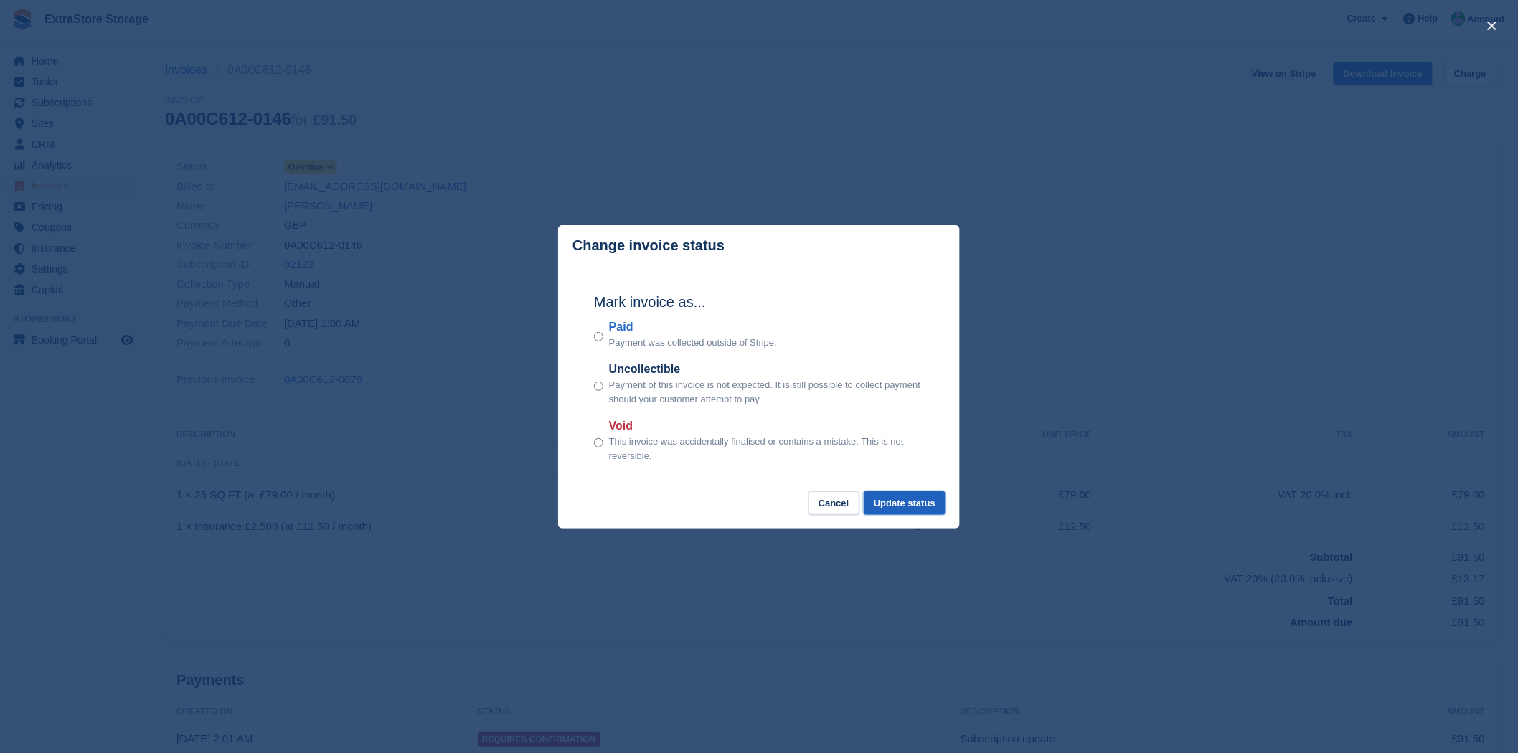
click at [915, 510] on button "Update status" at bounding box center [905, 503] width 82 height 24
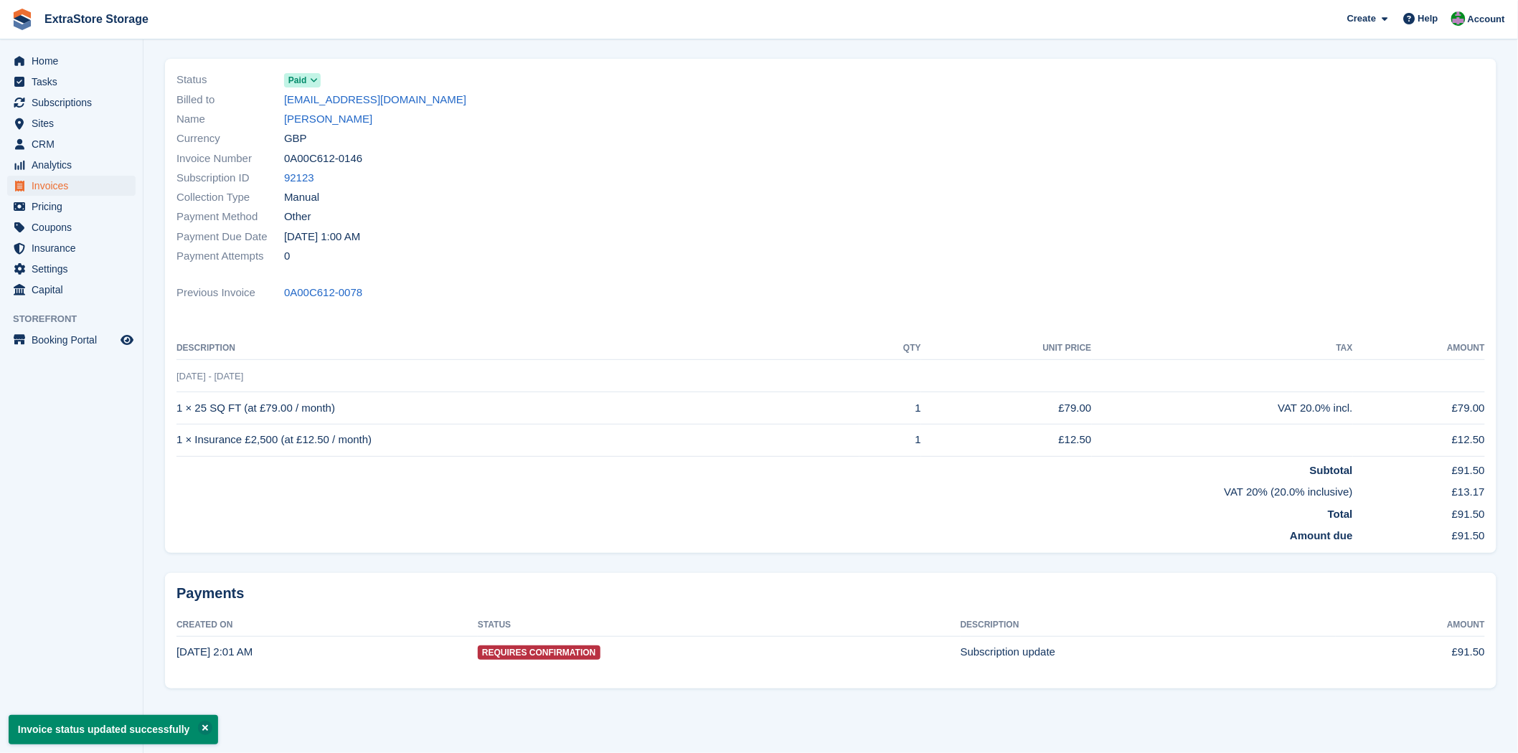
scroll to position [88, 0]
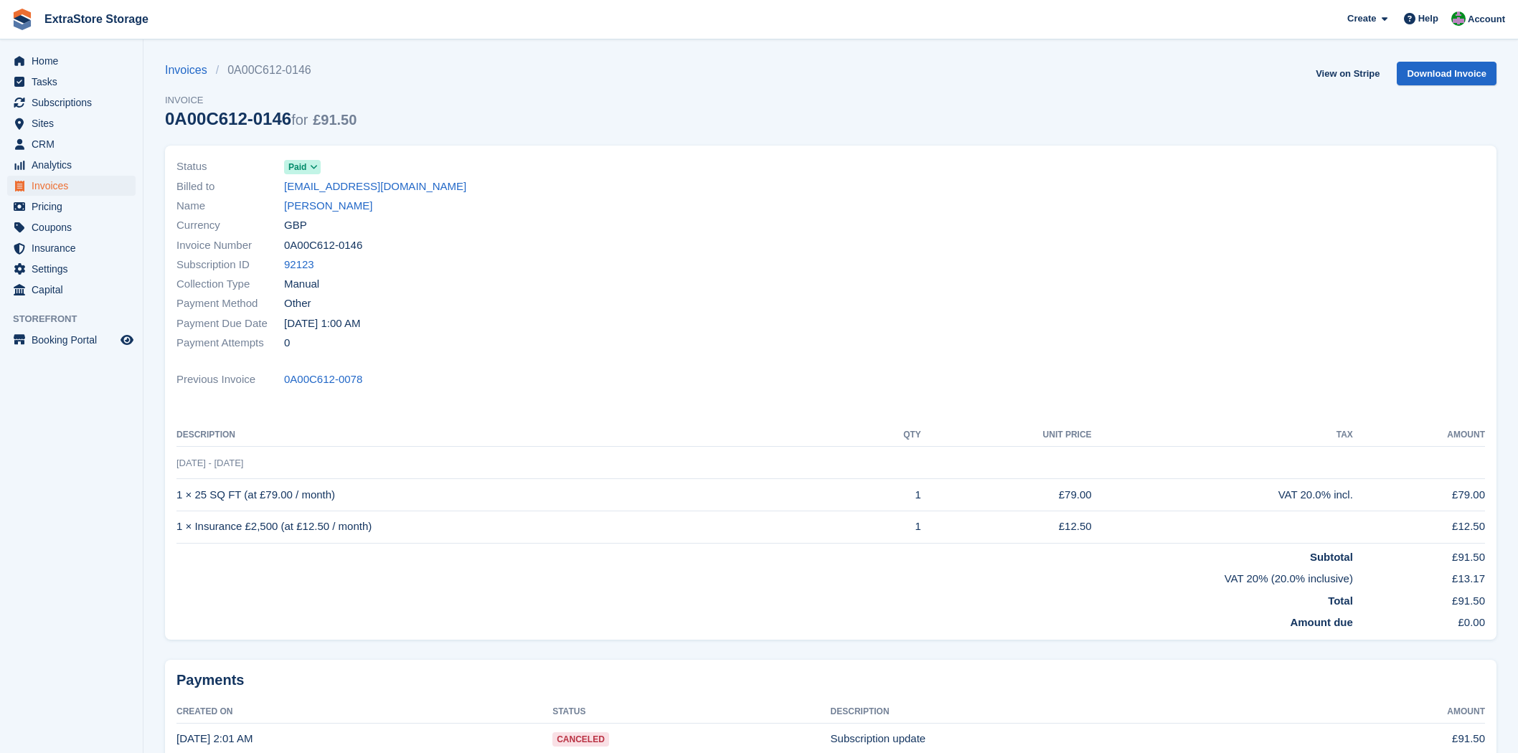
scroll to position [88, 0]
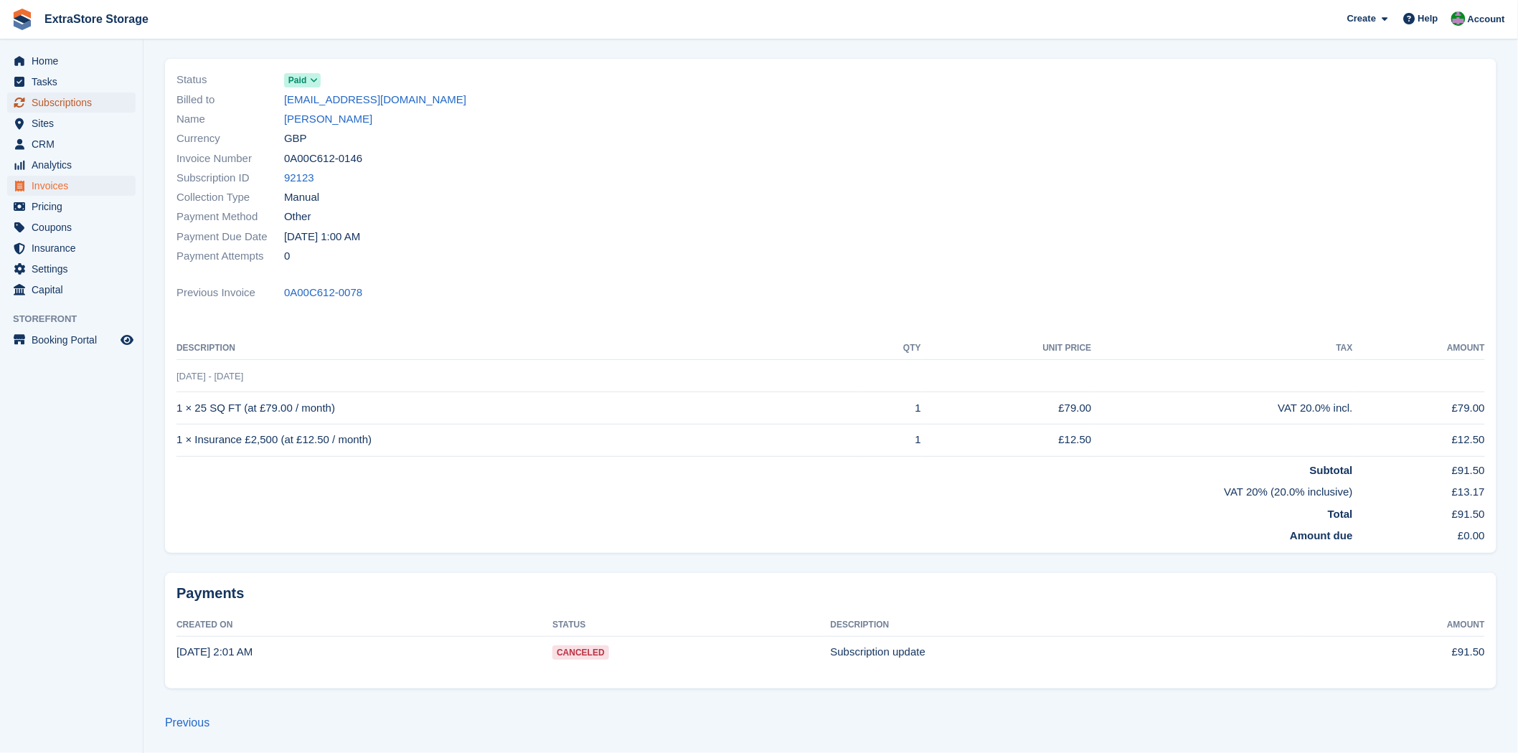
click at [57, 109] on span "Subscriptions" at bounding box center [75, 103] width 86 height 20
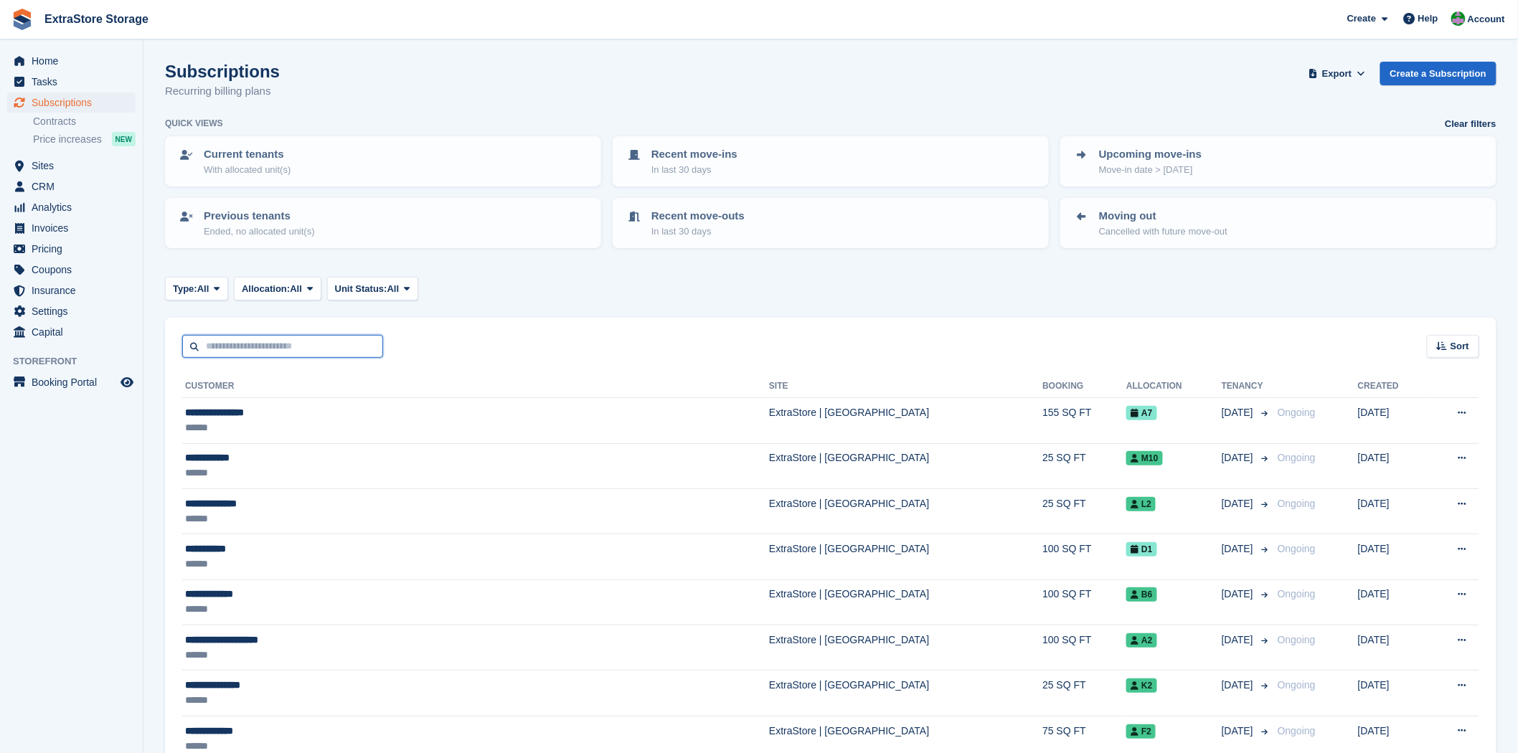
click at [235, 340] on input "text" at bounding box center [282, 347] width 201 height 24
type input "******"
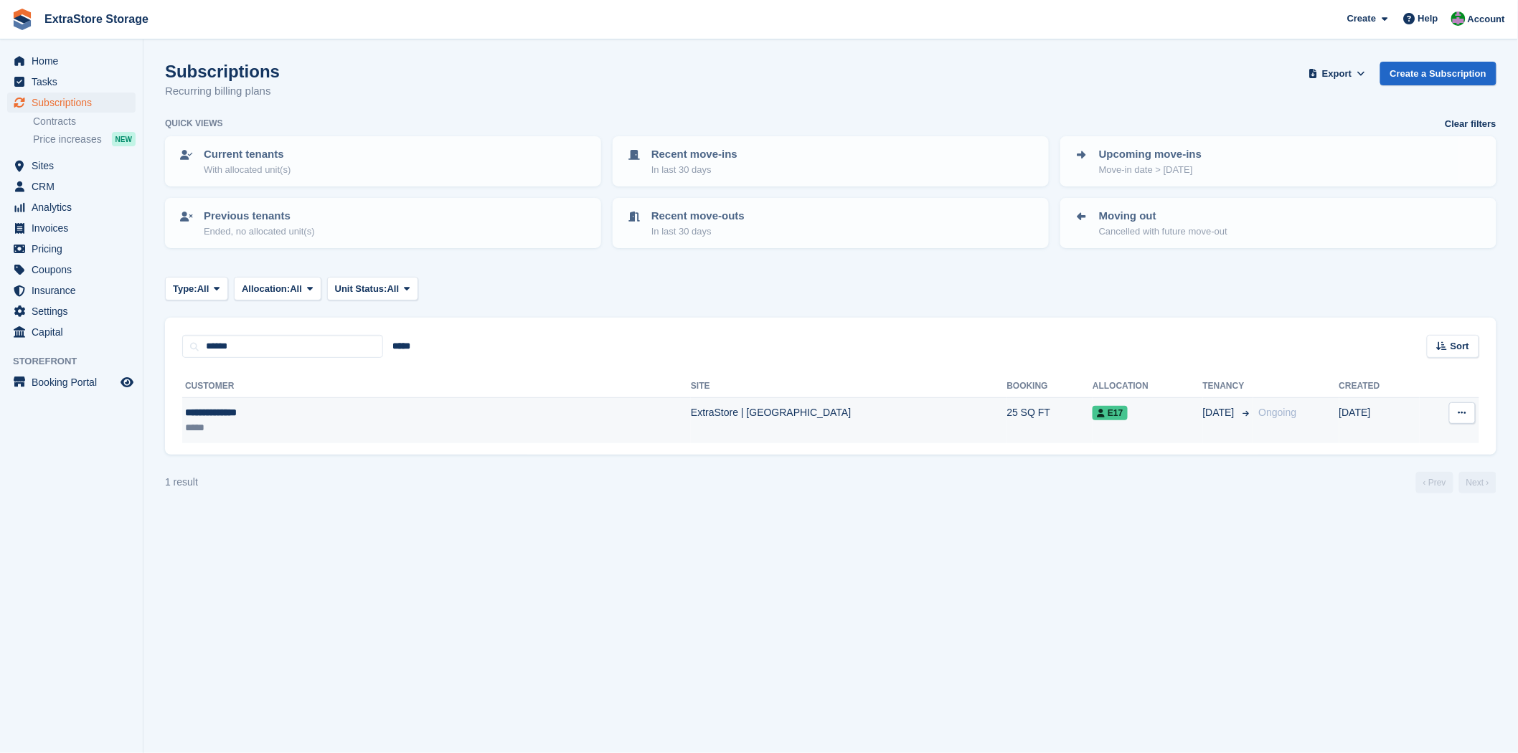
click at [214, 417] on div "**********" at bounding box center [312, 412] width 255 height 15
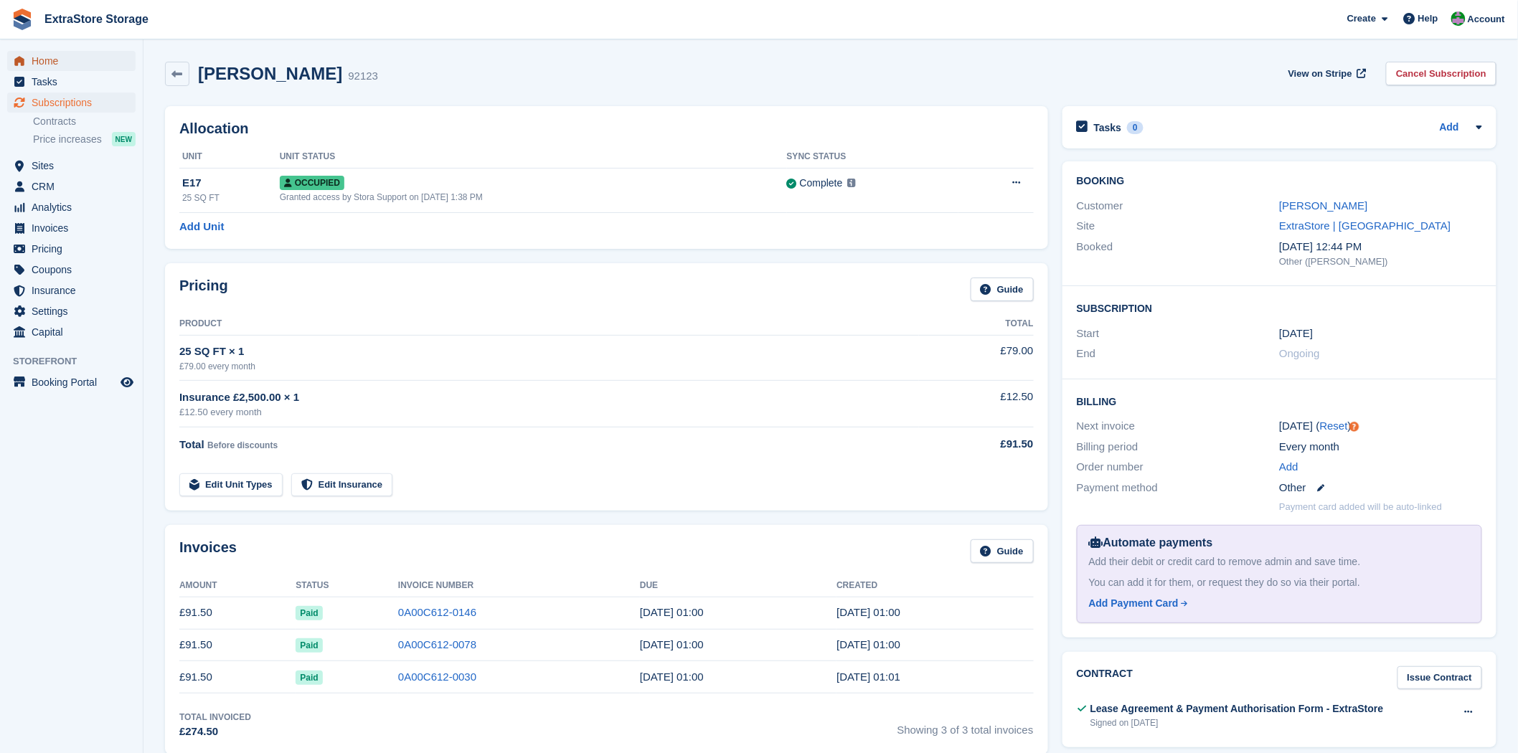
click at [49, 60] on span "Home" at bounding box center [75, 61] width 86 height 20
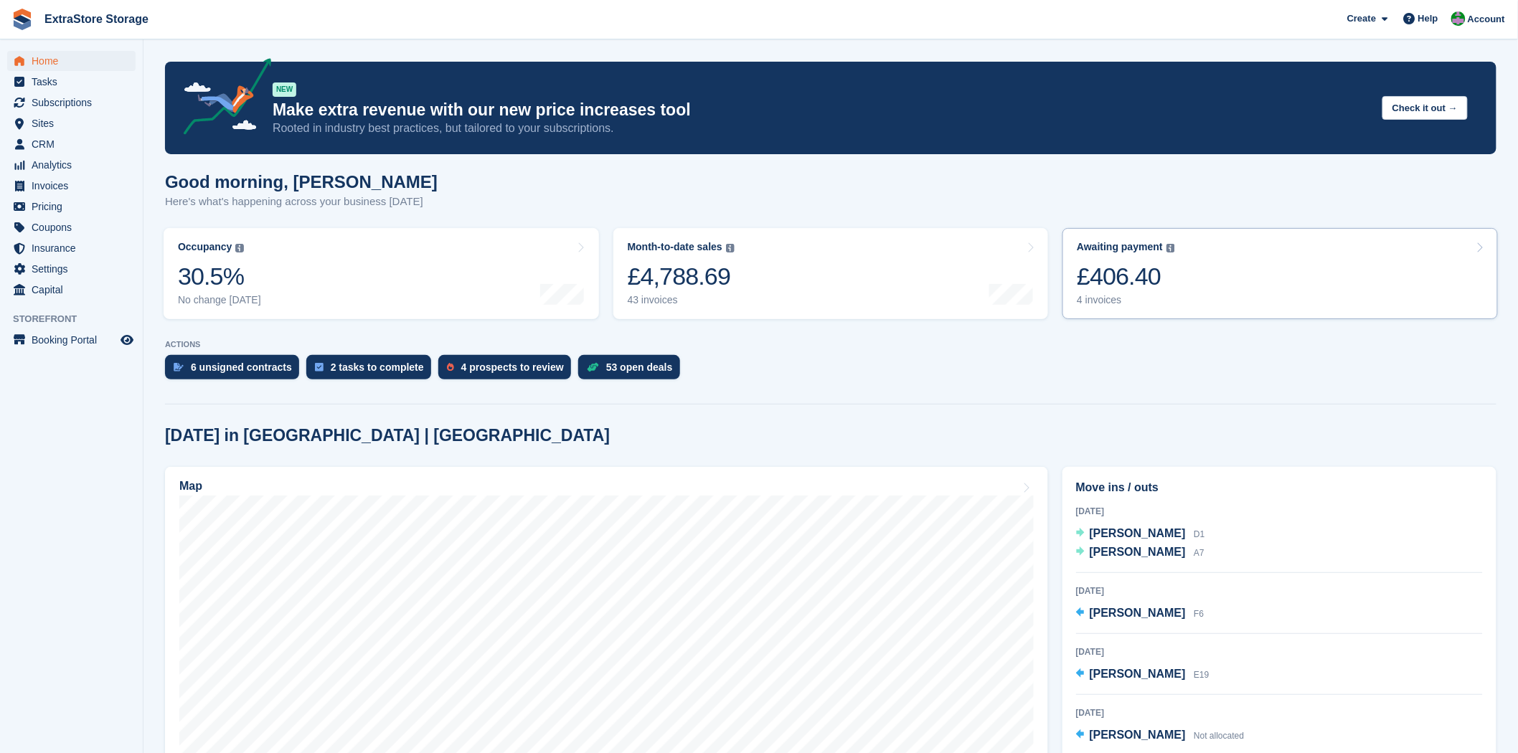
click at [1108, 306] on div "4 invoices" at bounding box center [1126, 300] width 98 height 12
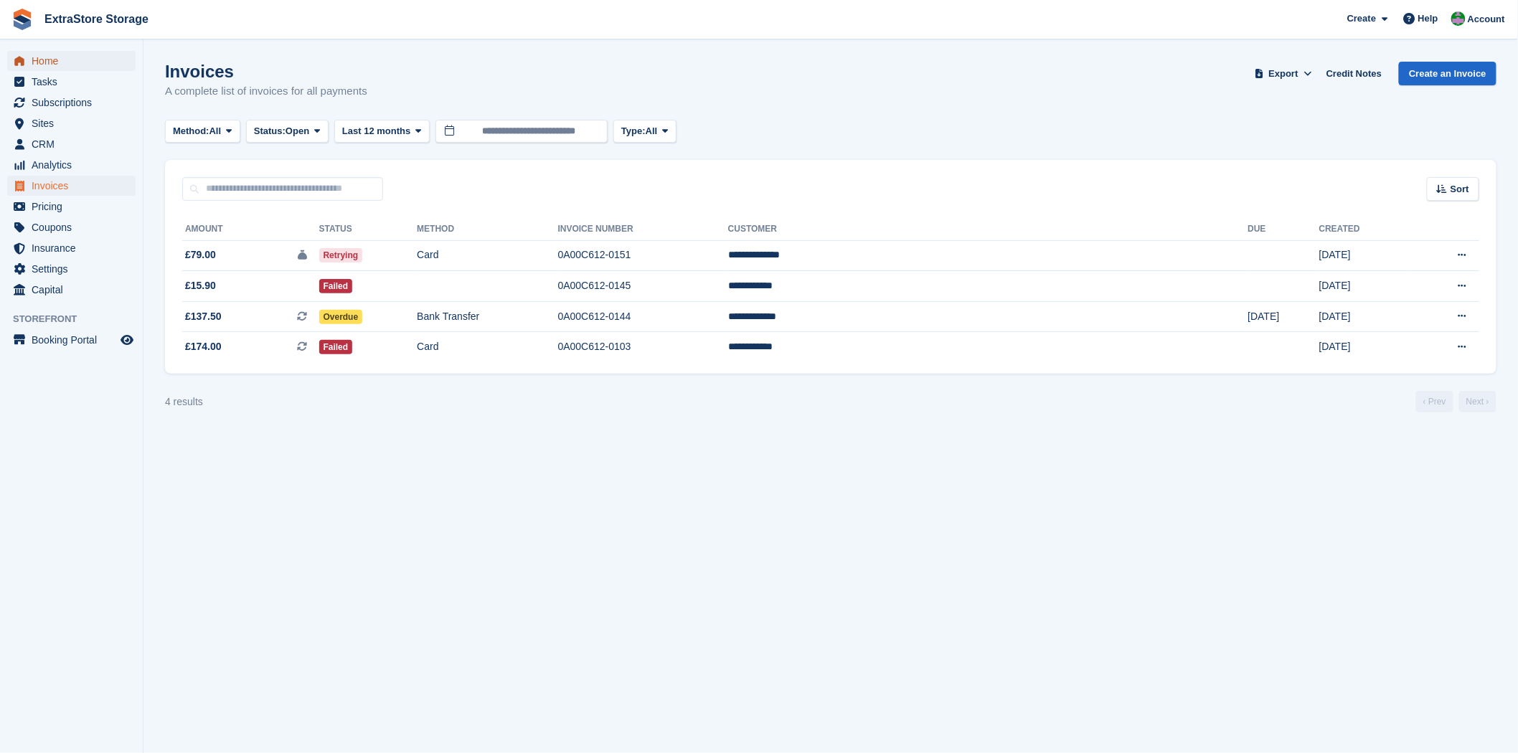
click at [47, 62] on span "Home" at bounding box center [75, 61] width 86 height 20
